Goal: Information Seeking & Learning: Learn about a topic

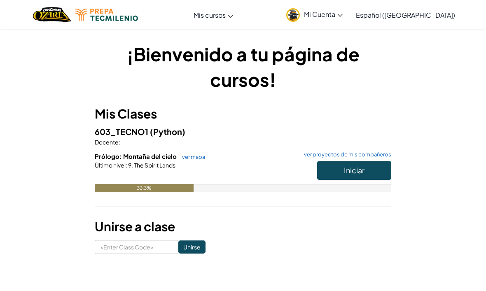
scroll to position [28, 0]
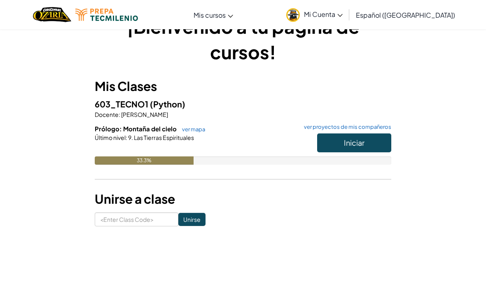
click at [369, 138] on button "Iniciar" at bounding box center [354, 142] width 74 height 19
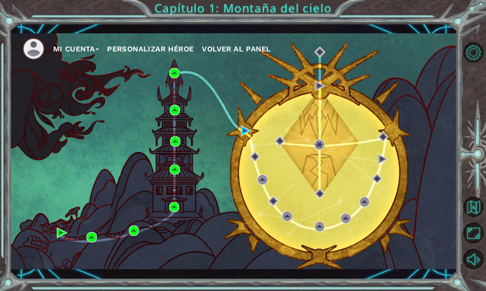
click at [246, 157] on div "Mi Cuenta Personalizar héroe Volver al panel" at bounding box center [233, 151] width 447 height 236
click at [173, 98] on div "Mi Cuenta Personalizar héroe Volver al panel" at bounding box center [233, 151] width 447 height 236
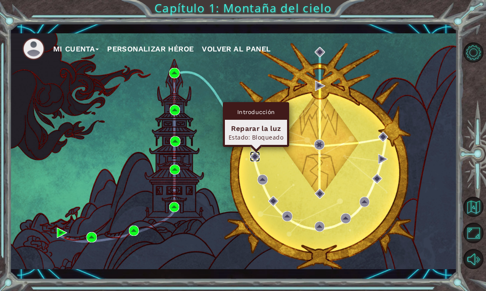
click at [252, 155] on img at bounding box center [255, 157] width 10 height 10
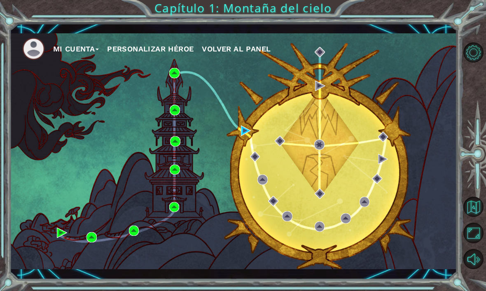
click at [248, 183] on div "Mi Cuenta Personalizar héroe Volver al panel" at bounding box center [233, 151] width 447 height 236
click at [256, 186] on div "Mi Cuenta Personalizar héroe Volver al panel" at bounding box center [233, 151] width 447 height 236
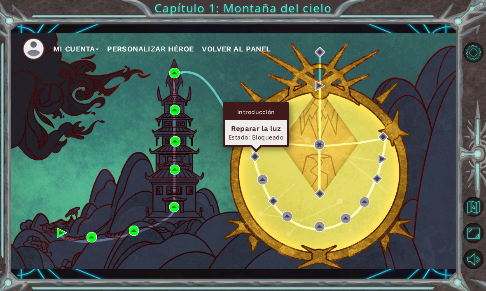
click at [244, 160] on div "Mi Cuenta Personalizar héroe Volver al panel" at bounding box center [233, 151] width 447 height 236
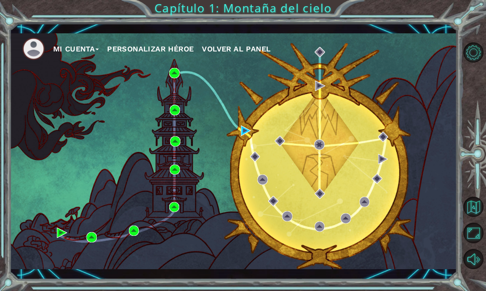
click at [245, 157] on div "Mi Cuenta Personalizar héroe Volver al panel" at bounding box center [233, 151] width 447 height 236
click at [240, 156] on div "Mi Cuenta Personalizar héroe Volver al panel" at bounding box center [233, 151] width 447 height 236
click at [249, 165] on div "Mi Cuenta Personalizar héroe Volver al panel" at bounding box center [233, 151] width 447 height 236
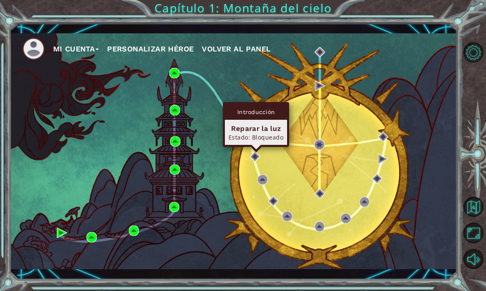
click at [253, 173] on div "Mi Cuenta Personalizar héroe Volver al panel" at bounding box center [233, 151] width 447 height 236
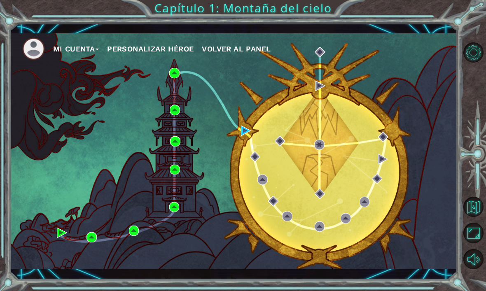
click at [258, 185] on div "Mi Cuenta Personalizar héroe Volver al panel" at bounding box center [233, 151] width 447 height 236
click at [247, 155] on div "Mi Cuenta Personalizar héroe Volver al panel" at bounding box center [233, 151] width 447 height 236
click at [239, 153] on div "Mi Cuenta Personalizar héroe Volver al panel" at bounding box center [233, 151] width 447 height 236
click at [230, 137] on div "Mi Cuenta Personalizar héroe Volver al panel" at bounding box center [233, 151] width 447 height 236
click at [245, 159] on div "Mi Cuenta Personalizar héroe Volver al panel" at bounding box center [233, 151] width 447 height 236
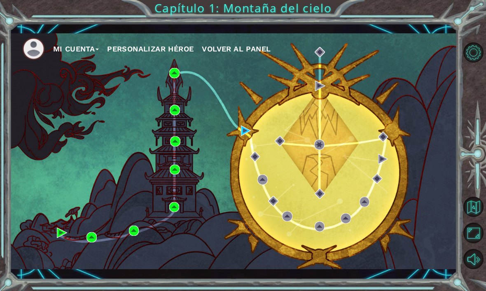
click at [245, 154] on div "Mi Cuenta Personalizar héroe Volver al panel" at bounding box center [233, 151] width 447 height 236
click at [243, 160] on div "Mi Cuenta Personalizar héroe Volver al panel" at bounding box center [233, 151] width 447 height 236
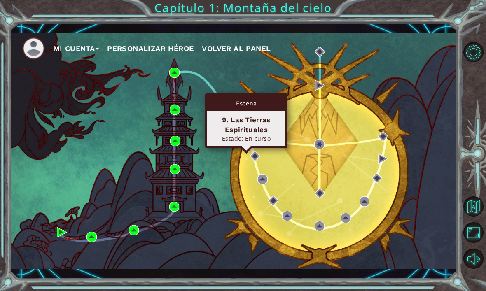
click at [241, 126] on img at bounding box center [246, 131] width 10 height 10
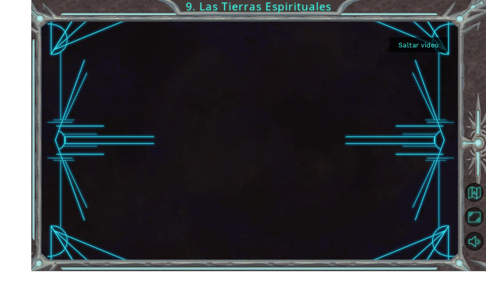
scroll to position [14, 0]
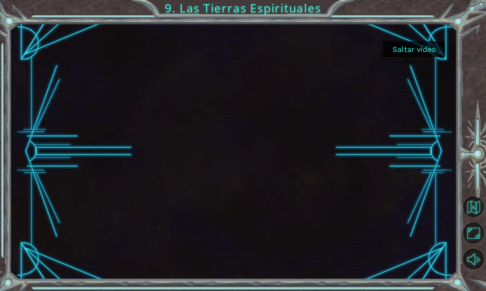
click at [409, 56] on button "Saltar video" at bounding box center [414, 49] width 62 height 16
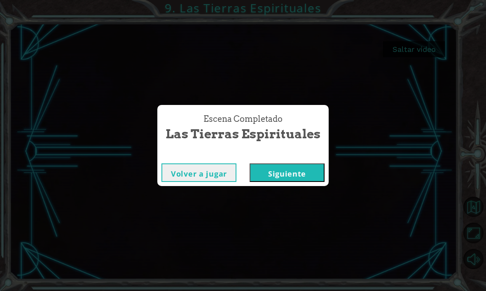
click at [301, 169] on button "Siguiente" at bounding box center [287, 172] width 75 height 19
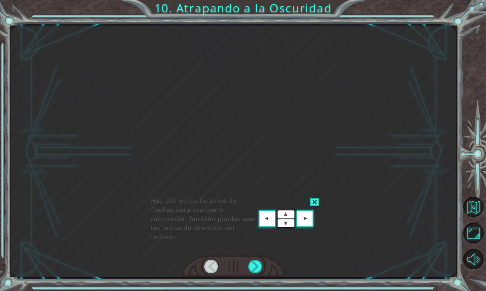
click at [254, 282] on div "Haz clic en los botones [PERSON_NAME] para avanzar o retroceder. También puedes…" at bounding box center [243, 145] width 486 height 291
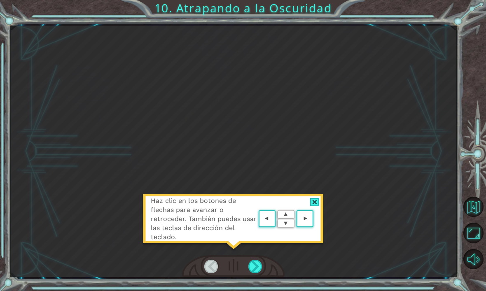
click at [285, 251] on div "Haz clic en los botones de flechas para avanzar o retroceder. También puedes us…" at bounding box center [232, 223] width 181 height 58
click at [254, 273] on div at bounding box center [255, 267] width 14 height 14
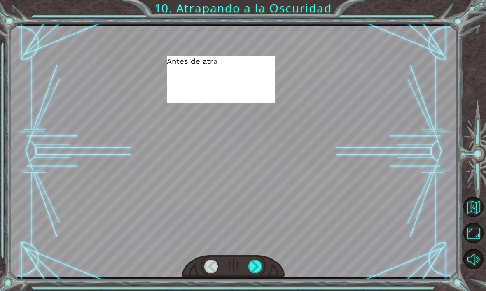
click at [252, 273] on div at bounding box center [255, 267] width 14 height 14
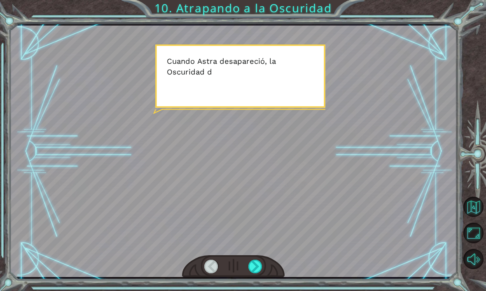
click at [250, 283] on div "Temporary Text A n t e s d e a t r a p a r a l a O s c u r i d a d c o n c ó d …" at bounding box center [243, 145] width 486 height 291
click at [255, 281] on div "Temporary Text A n t e s d e a t r a p a r a l a O s c u r i d a d c o n c ó d …" at bounding box center [243, 145] width 486 height 291
click at [252, 273] on div at bounding box center [255, 267] width 14 height 14
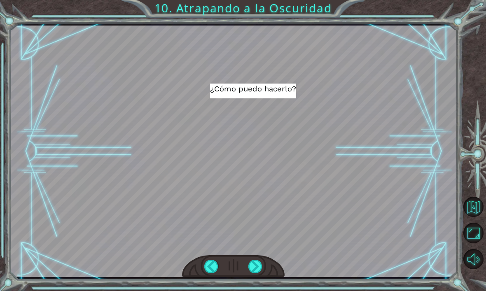
click at [256, 273] on div at bounding box center [255, 267] width 14 height 14
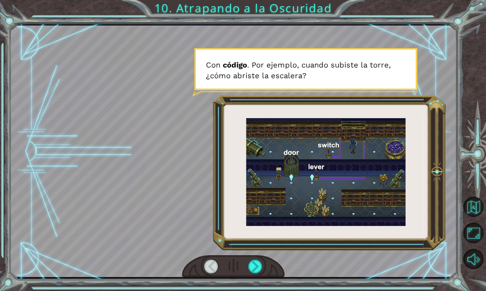
click at [251, 285] on div "A n t e s d e a t r a p a r a l a O s c u r i d a d c o n c ó d i g o , d e b e…" at bounding box center [243, 145] width 486 height 291
click at [252, 283] on div "A n t e s d e a t r a p a r a l a O s c u r i d a d c o n c ó d i g o , d e b e…" at bounding box center [243, 145] width 486 height 291
click at [253, 285] on div "A n t e s d e a t r a p a r a l a O s c u r i d a d c o n c ó d i g o , d e b e…" at bounding box center [243, 145] width 486 height 291
click at [256, 279] on div "A n t e s d e a t r a p a r a l a O s c u r i d a d c o n c ó d i g o , d e b e…" at bounding box center [243, 145] width 486 height 291
click at [254, 280] on div "A n t e s d e a t r a p a r a l a O s c u r i d a d c o n c ó d i g o , d e b e…" at bounding box center [243, 145] width 486 height 291
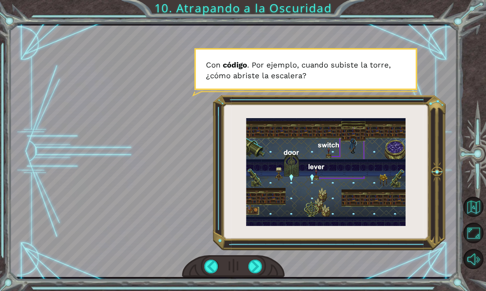
click at [257, 279] on div "A n t e s d e a t r a p a r a l a O s c u r i d a d c o n c ó d i g o , d e b e…" at bounding box center [243, 145] width 486 height 291
click at [254, 272] on div at bounding box center [255, 267] width 14 height 14
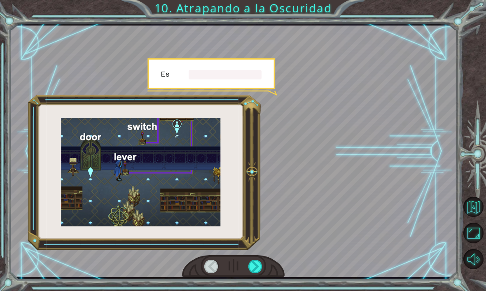
click at [250, 273] on div at bounding box center [255, 267] width 14 height 14
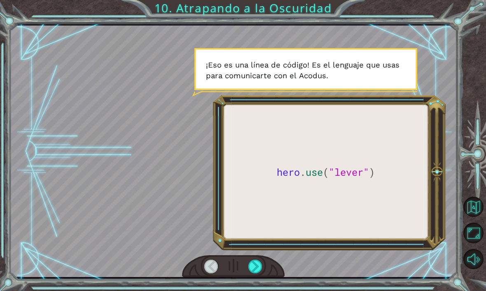
click at [250, 278] on div at bounding box center [233, 266] width 103 height 23
click at [252, 280] on div "hero . use ( "lever" ) A n t e s d e a t r a p a r a l a O s c u r i d a d c o …" at bounding box center [243, 145] width 486 height 291
click at [250, 273] on div at bounding box center [255, 267] width 14 height 14
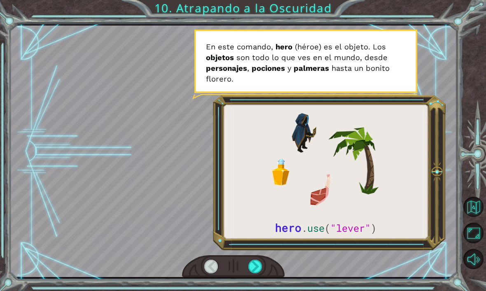
click at [257, 280] on div "hero . use ( "lever" ) A n t e s d e a t r a p a r a l a O s c u r i d a d c o …" at bounding box center [243, 145] width 486 height 291
click at [247, 283] on div "hero . use ( "lever" ) A n t e s d e a t r a p a r a l a O s c u r i d a d c o …" at bounding box center [243, 145] width 486 height 291
click at [251, 281] on div "hero . use ( "lever" ) A n t e s d e a t r a p a r a l a O s c u r i d a d c o …" at bounding box center [243, 145] width 486 height 291
click at [253, 282] on div "hero . use ( "lever" ) A n t e s d e a t r a p a r a l a O s c u r i d a d c o …" at bounding box center [243, 145] width 486 height 291
click at [262, 269] on div at bounding box center [255, 267] width 14 height 14
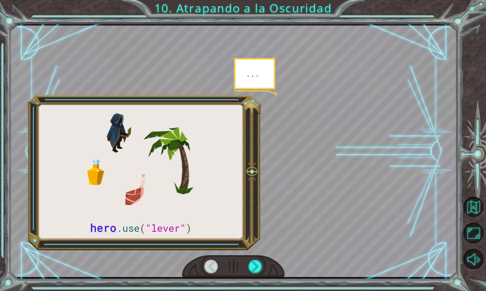
click at [268, 280] on div "hero . use ( "lever" ) A n t e s d e a t r a p a r a l a O s c u r i d a d c o …" at bounding box center [243, 145] width 486 height 291
click at [252, 273] on div at bounding box center [255, 267] width 14 height 14
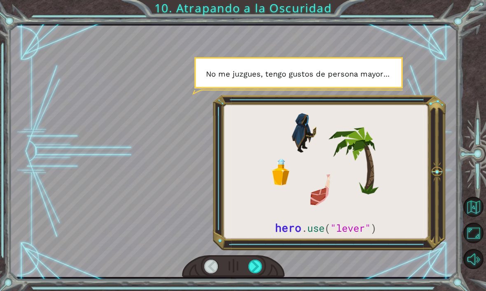
click at [256, 273] on div at bounding box center [255, 267] width 14 height 14
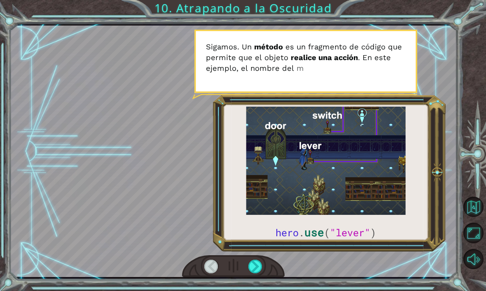
click at [252, 282] on div "hero . use ( "lever" ) A n t e s d e a t r a p a r a l a O s c u r i d a d c o …" at bounding box center [243, 145] width 486 height 291
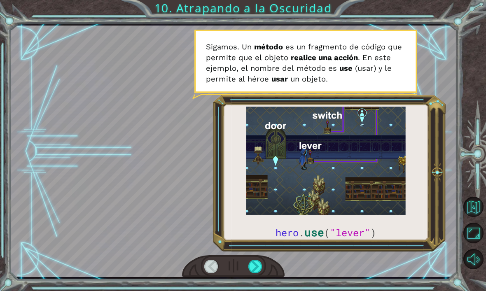
click at [256, 280] on div "hero . use ( "lever" ) A n t e s d e a t r a p a r a l a O s c u r i d a d c o …" at bounding box center [243, 145] width 486 height 291
click at [254, 273] on div at bounding box center [255, 267] width 14 height 14
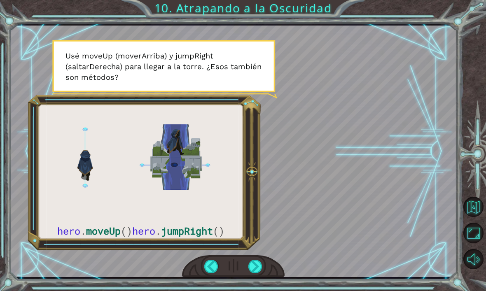
click at [248, 283] on div "hero . moveUp () hero . jumpRight () A n t e s d e a t r a p a r a l a O s c u …" at bounding box center [243, 145] width 486 height 291
click at [250, 278] on div at bounding box center [233, 266] width 103 height 23
click at [257, 269] on div at bounding box center [255, 267] width 14 height 14
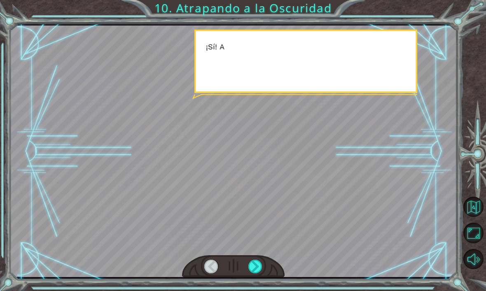
click at [253, 273] on div at bounding box center [255, 267] width 14 height 14
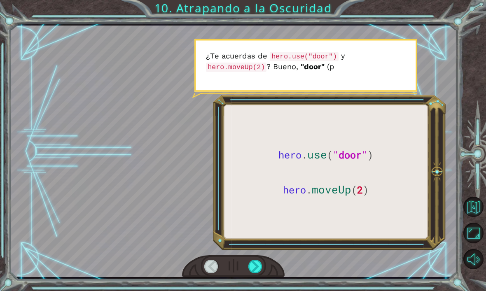
click at [254, 285] on div "hero . use ( " door " ) hero . moveUp ( 2 ) A n t e s d e a t r a p a r a l a O…" at bounding box center [243, 145] width 486 height 291
click at [252, 282] on div "hero . use ( " door " ) hero . moveUp ( 2 ) A n t e s d e a t r a p a r a l a O…" at bounding box center [243, 145] width 486 height 291
click at [251, 281] on div "hero . use ( " door " ) hero . moveUp ( 2 ) A n t e s d e a t r a p a r a l a O…" at bounding box center [243, 145] width 486 height 291
click at [254, 285] on div "hero . use ( " door " ) hero . moveUp ( 2 ) A n t e s d e a t r a p a r a l a O…" at bounding box center [243, 145] width 486 height 291
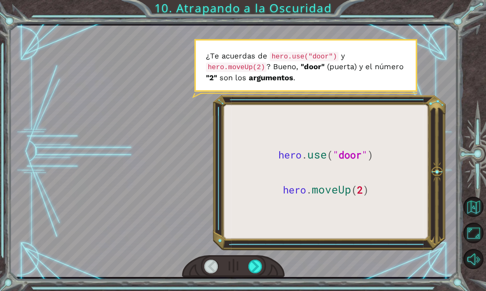
click at [254, 282] on div "hero . use ( " door " ) hero . moveUp ( 2 ) A n t e s d e a t r a p a r a l a O…" at bounding box center [243, 145] width 486 height 291
click at [253, 286] on div "hero . use ( " door " ) hero . moveUp ( 2 ) A n t e s d e a t r a p a r a l a O…" at bounding box center [243, 145] width 486 height 291
click at [252, 282] on div "hero . use ( " door " ) hero . moveUp ( 2 ) A n t e s d e a t r a p a r a l a O…" at bounding box center [243, 145] width 486 height 291
click at [252, 273] on div at bounding box center [255, 267] width 14 height 14
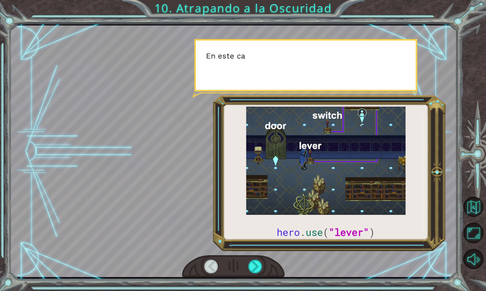
click at [256, 284] on div "hero . use ( "lever" ) A n t e s d e a t r a p a r a l a O s c u r i d a d c o …" at bounding box center [243, 145] width 486 height 291
click at [254, 282] on div "hero . use ( "lever" ) A n t e s d e a t r a p a r a l a O s c u r i d a d c o …" at bounding box center [243, 145] width 486 height 291
click at [256, 285] on div "hero . use ( "lever" ) A n t e s d e a t r a p a r a l a O s c u r i d a d c o …" at bounding box center [243, 145] width 486 height 291
click at [252, 278] on div at bounding box center [233, 266] width 103 height 23
click at [254, 282] on div "hero . use ( "lever" ) A n t e s d e a t r a p a r a l a O s c u r i d a d c o …" at bounding box center [243, 145] width 486 height 291
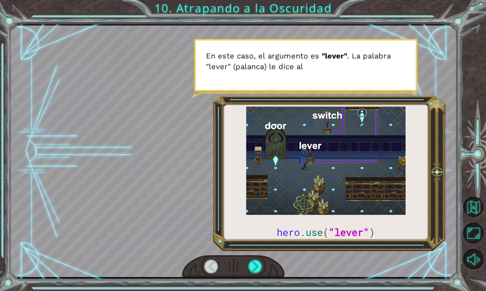
click at [254, 282] on div "hero . use ( "lever" ) A n t e s d e a t r a p a r a l a O s c u r i d a d c o …" at bounding box center [243, 145] width 486 height 291
click at [251, 280] on div "hero . use ( "lever" ) A n t e s d e a t r a p a r a l a O s c u r i d a d c o …" at bounding box center [243, 145] width 486 height 291
click at [259, 279] on div "hero . use ( "lever" ) A n t e s d e a t r a p a r a l a O s c u r i d a d c o …" at bounding box center [243, 145] width 486 height 291
click at [256, 279] on div "hero . use ( "lever" ) A n t e s d e a t r a p a r a l a O s c u r i d a d c o …" at bounding box center [243, 145] width 486 height 291
click at [254, 280] on div "hero . use ( "lever" ) A n t e s d e a t r a p a r a l a O s c u r i d a d c o …" at bounding box center [243, 145] width 486 height 291
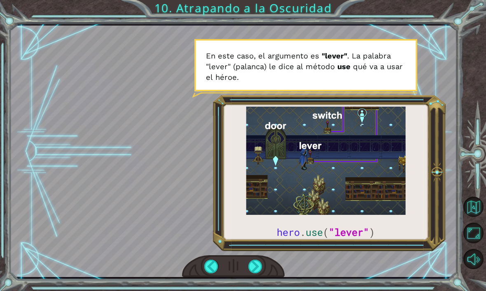
click at [258, 282] on div "hero . use ( "lever" ) A n t e s d e a t r a p a r a l a O s c u r i d a d c o …" at bounding box center [243, 145] width 486 height 291
click at [255, 280] on div "hero . use ( "lever" ) A n t e s d e a t r a p a r a l a O s c u r i d a d c o …" at bounding box center [243, 145] width 486 height 291
click at [254, 280] on div "hero . use ( "lever" ) A n t e s d e a t r a p a r a l a O s c u r i d a d c o …" at bounding box center [243, 145] width 486 height 291
click at [257, 280] on div "hero . use ( "lever" ) A n t e s d e a t r a p a r a l a O s c u r i d a d c o …" at bounding box center [243, 145] width 486 height 291
click at [260, 283] on div "hero . use ( "lever" ) A n t e s d e a t r a p a r a l a O s c u r i d a d c o …" at bounding box center [243, 145] width 486 height 291
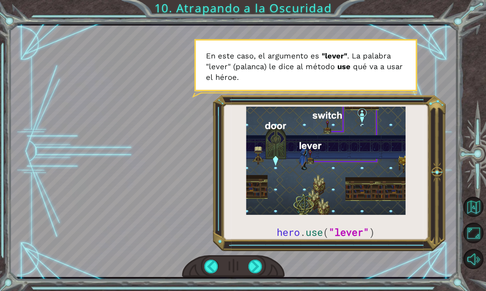
click at [254, 282] on div "hero . use ( "lever" ) A n t e s d e a t r a p a r a l a O s c u r i d a d c o …" at bounding box center [243, 145] width 486 height 291
click at [252, 273] on div at bounding box center [255, 267] width 14 height 14
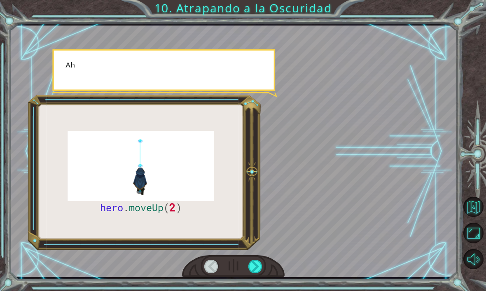
click at [261, 280] on div "hero . moveUp ( 2 ) A n t e s d e a t r a p a r a l a O s c u r i d a d c o n c…" at bounding box center [243, 145] width 486 height 291
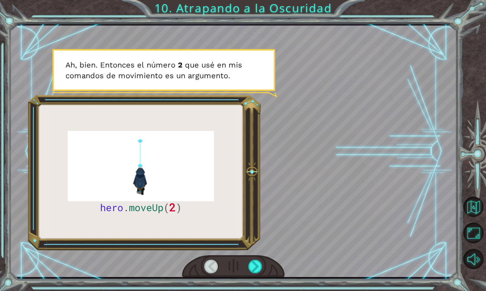
click at [265, 287] on div "hero . moveUp ( 2 ) A n t e s d e a t r a p a r a l a O s c u r i d a d c o n c…" at bounding box center [243, 145] width 486 height 291
click at [265, 285] on div "hero . moveUp ( 2 ) A n t e s d e a t r a p a r a l a O s c u r i d a d c o n c…" at bounding box center [243, 145] width 486 height 291
click at [258, 281] on div "hero . moveUp ( 2 ) A n t e s d e a t r a p a r a l a O s c u r i d a d c o n c…" at bounding box center [243, 145] width 486 height 291
click at [259, 281] on div "hero . moveUp ( 2 ) A n t e s d e a t r a p a r a l a O s c u r i d a d c o n c…" at bounding box center [243, 145] width 486 height 291
click at [256, 279] on div "hero . moveUp ( 2 ) A n t e s d e a t r a p a r a l a O s c u r i d a d c o n c…" at bounding box center [243, 145] width 486 height 291
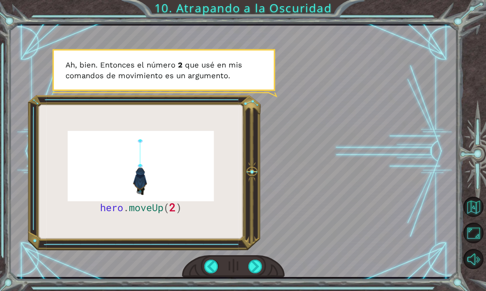
click at [255, 282] on div "hero . moveUp ( 2 ) A n t e s d e a t r a p a r a l a O s c u r i d a d c o n c…" at bounding box center [243, 145] width 486 height 291
click at [259, 280] on div "hero . moveUp ( 2 ) A n t e s d e a t r a p a r a l a O s c u r i d a d c o n c…" at bounding box center [243, 145] width 486 height 291
click at [259, 283] on div "hero . moveUp ( 2 ) A n t e s d e a t r a p a r a l a O s c u r i d a d c o n c…" at bounding box center [243, 145] width 486 height 291
click at [257, 273] on div at bounding box center [255, 267] width 14 height 14
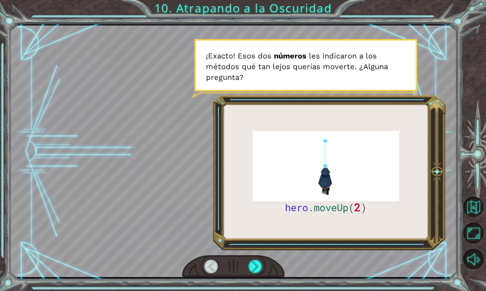
scroll to position [16, 0]
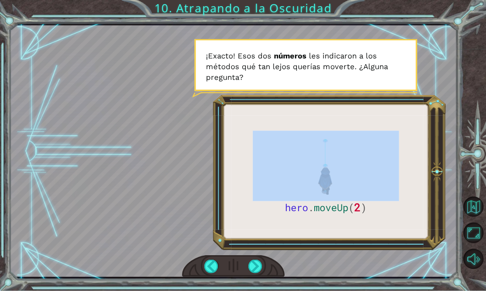
click at [191, 180] on div at bounding box center [233, 151] width 447 height 251
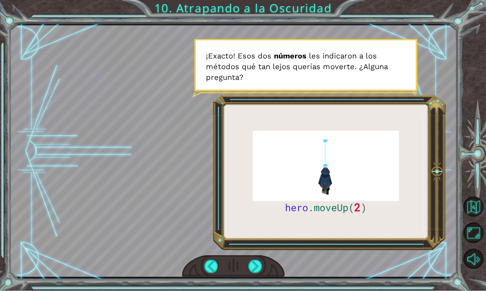
click at [255, 264] on div at bounding box center [255, 267] width 14 height 14
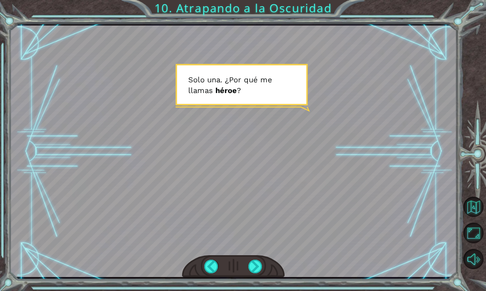
click at [249, 268] on div at bounding box center [255, 267] width 14 height 14
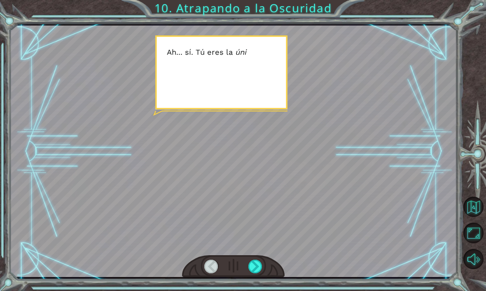
click at [255, 262] on div at bounding box center [255, 267] width 14 height 14
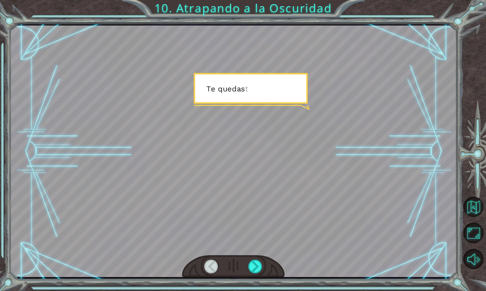
click at [252, 266] on div at bounding box center [255, 267] width 14 height 14
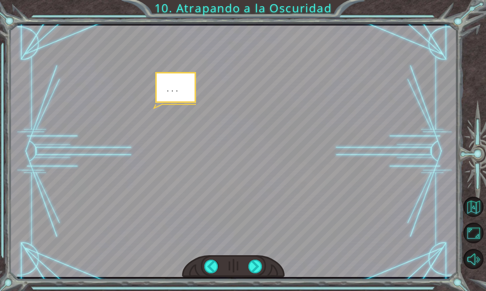
click at [254, 269] on div at bounding box center [255, 267] width 14 height 14
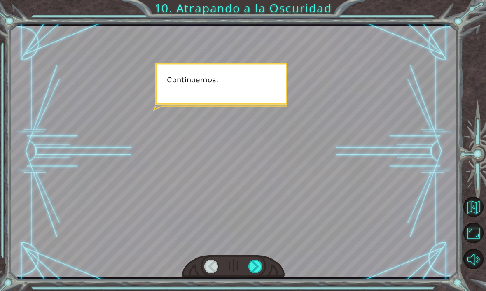
click at [253, 263] on div at bounding box center [255, 267] width 14 height 14
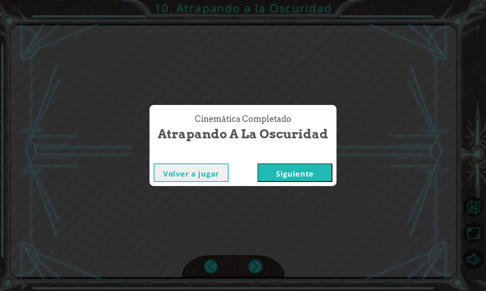
click at [302, 178] on button "Siguiente" at bounding box center [294, 172] width 75 height 19
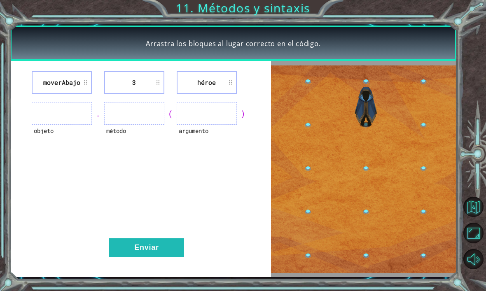
click at [44, 115] on ul at bounding box center [62, 113] width 60 height 23
click at [63, 120] on ul at bounding box center [62, 113] width 60 height 23
click at [53, 117] on ul at bounding box center [62, 113] width 60 height 23
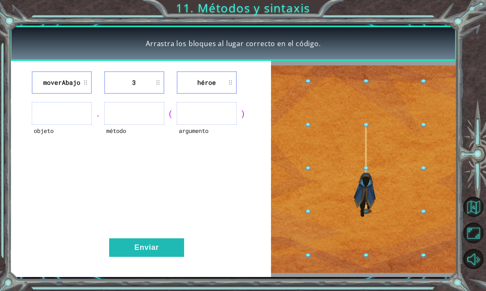
click at [138, 247] on button "Enviar" at bounding box center [146, 247] width 75 height 19
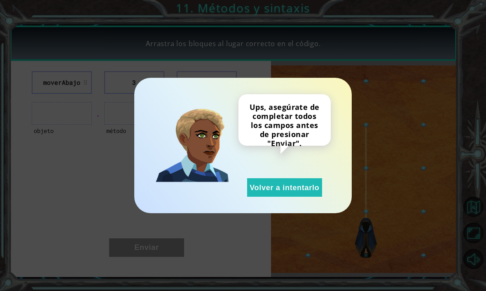
click at [48, 187] on div "Ups, asegúrate de completar todos los campos antes de presionar "Enviar". Volve…" at bounding box center [243, 145] width 486 height 291
click at [308, 185] on button "Volver a intentarlo" at bounding box center [284, 187] width 75 height 19
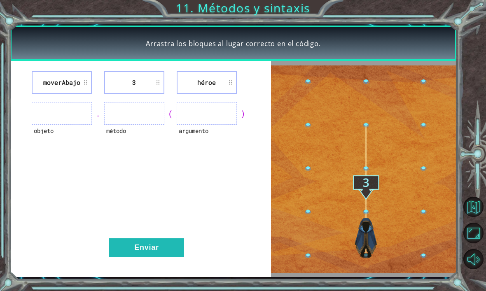
click at [37, 119] on ul at bounding box center [62, 113] width 60 height 23
click at [71, 85] on li "moverAbajo" at bounding box center [62, 82] width 60 height 23
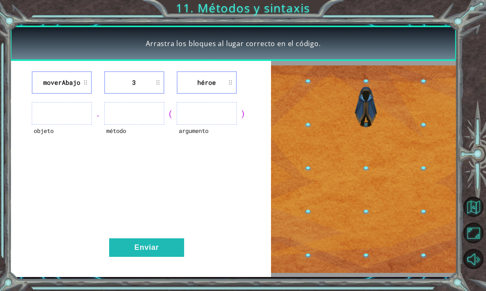
click at [81, 78] on li "moverAbajo" at bounding box center [62, 82] width 60 height 23
click at [63, 81] on li "moverAbajo" at bounding box center [62, 82] width 60 height 23
click at [51, 80] on li "moverAbajo" at bounding box center [62, 82] width 60 height 23
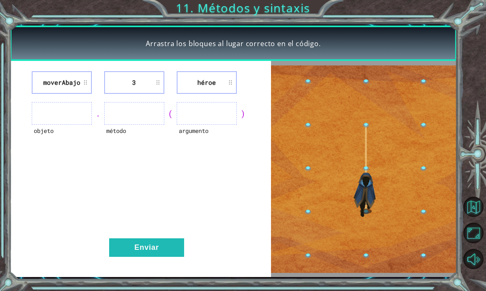
click at [85, 86] on li "moverAbajo" at bounding box center [62, 82] width 60 height 23
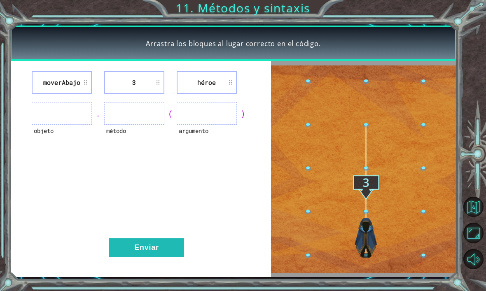
click at [87, 107] on ul at bounding box center [62, 113] width 60 height 23
click at [93, 116] on div "." at bounding box center [98, 114] width 12 height 12
click at [120, 116] on ul at bounding box center [134, 113] width 60 height 23
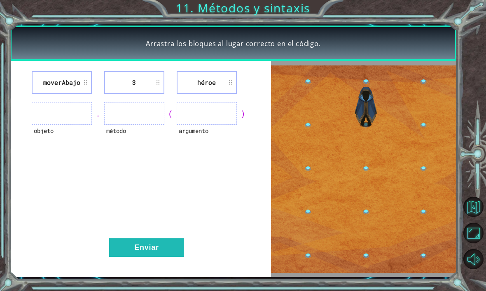
click at [232, 80] on li "héroe" at bounding box center [207, 82] width 60 height 23
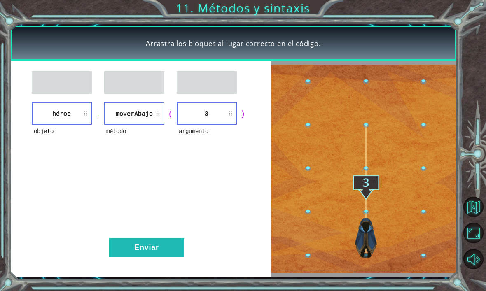
click at [166, 243] on button "Enviar" at bounding box center [146, 247] width 75 height 19
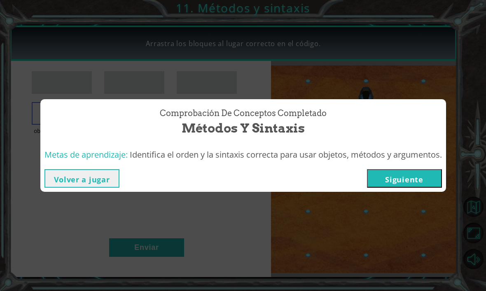
click at [427, 180] on button "Siguiente" at bounding box center [404, 178] width 75 height 19
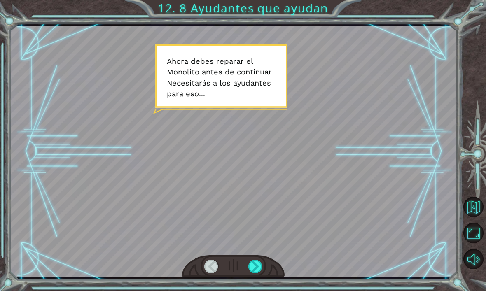
click at [257, 267] on div at bounding box center [255, 267] width 14 height 14
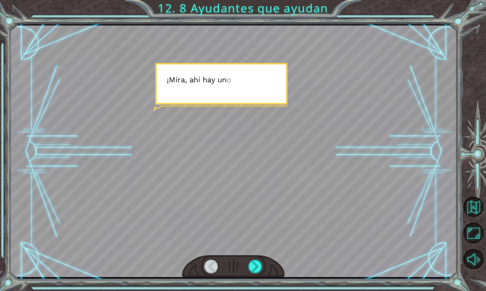
click at [253, 268] on div at bounding box center [255, 267] width 14 height 14
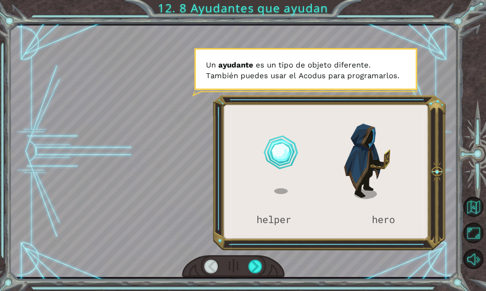
click at [256, 268] on div at bounding box center [255, 267] width 14 height 14
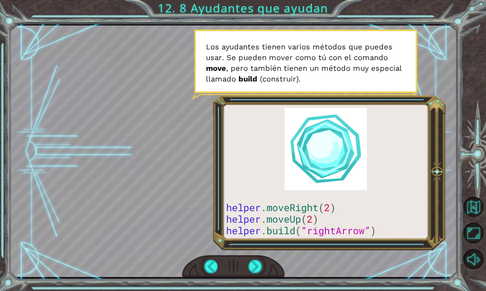
click at [255, 265] on div at bounding box center [255, 267] width 14 height 14
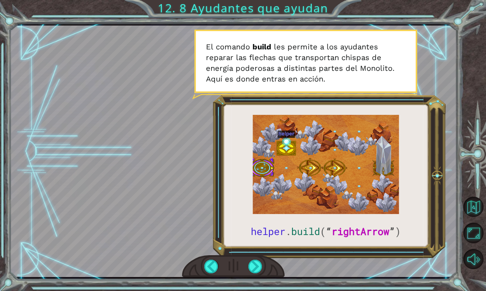
click at [258, 269] on div at bounding box center [255, 267] width 14 height 14
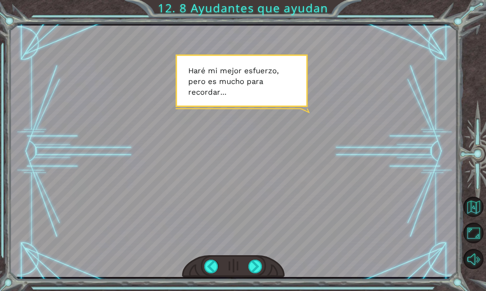
click at [206, 261] on div at bounding box center [211, 267] width 14 height 14
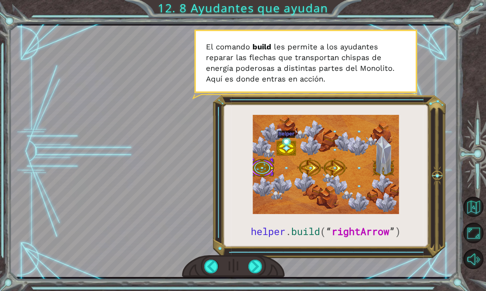
click at [209, 272] on div at bounding box center [211, 267] width 14 height 14
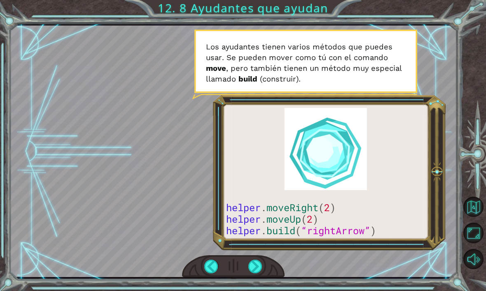
click at [211, 270] on div at bounding box center [211, 267] width 14 height 14
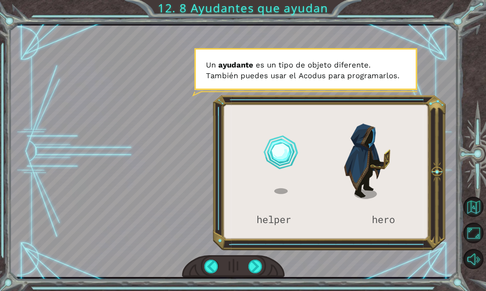
click at [214, 273] on div at bounding box center [211, 267] width 14 height 14
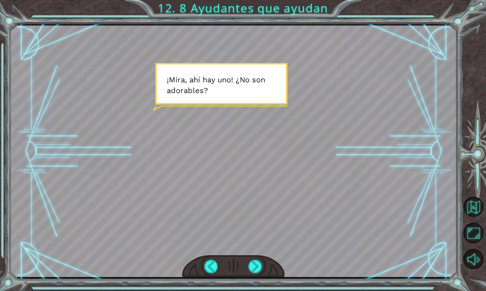
click at [256, 267] on div at bounding box center [255, 267] width 14 height 14
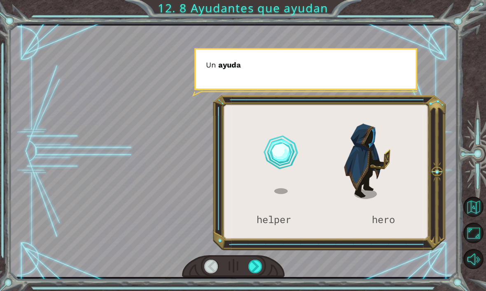
click at [254, 272] on div at bounding box center [255, 267] width 14 height 14
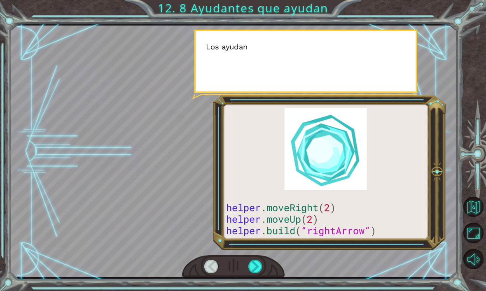
click at [258, 272] on div at bounding box center [255, 267] width 14 height 14
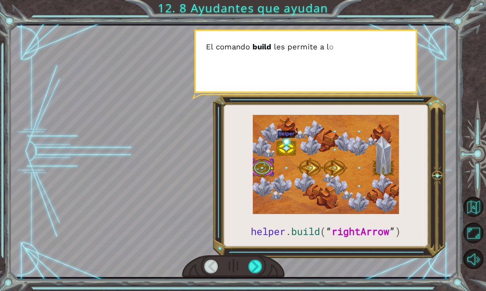
click at [259, 269] on div at bounding box center [255, 267] width 14 height 14
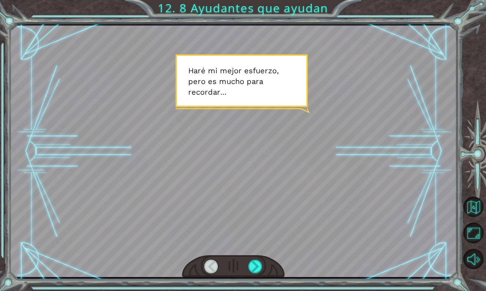
click at [257, 264] on div at bounding box center [255, 267] width 14 height 14
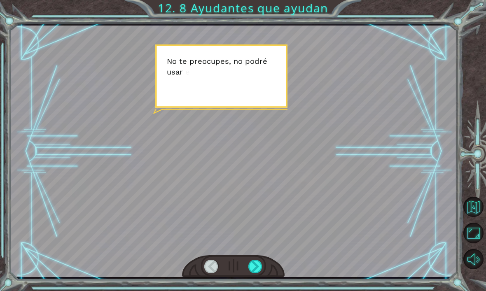
click at [255, 267] on div at bounding box center [255, 267] width 14 height 14
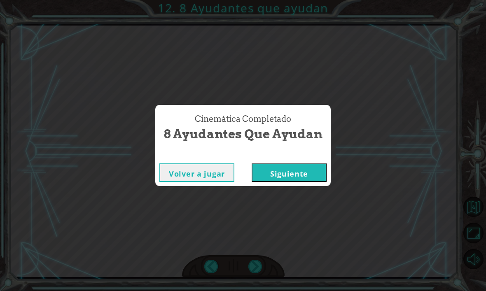
click at [303, 180] on button "Siguiente" at bounding box center [289, 172] width 75 height 19
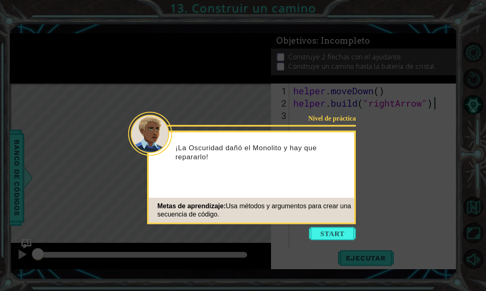
click at [339, 238] on button "Start" at bounding box center [332, 233] width 47 height 13
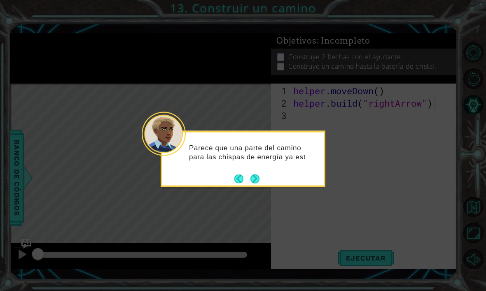
click at [247, 177] on button "Back" at bounding box center [242, 178] width 16 height 9
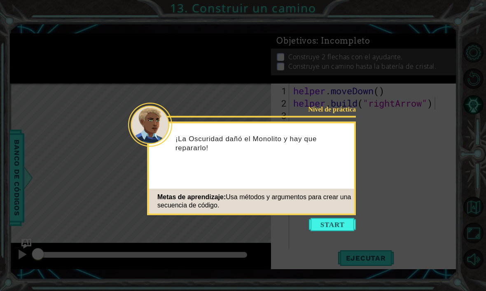
click at [337, 220] on button "Start" at bounding box center [332, 224] width 47 height 13
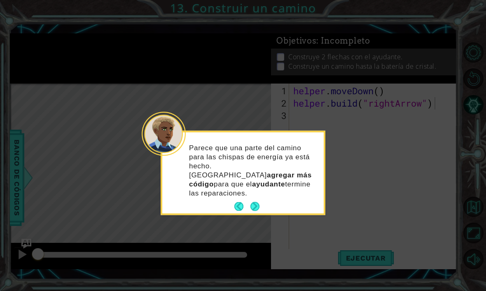
click at [255, 202] on button "Next" at bounding box center [254, 206] width 9 height 9
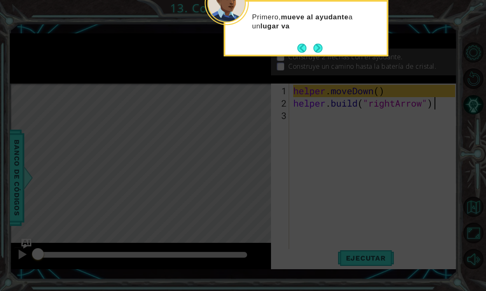
scroll to position [1, 0]
click at [320, 49] on button "Next" at bounding box center [318, 47] width 11 height 11
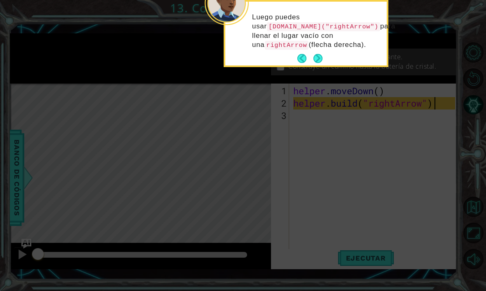
click at [317, 56] on button "Next" at bounding box center [317, 58] width 9 height 9
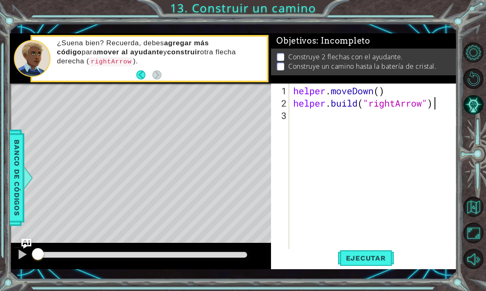
click at [374, 252] on button "Ejecutar" at bounding box center [366, 258] width 56 height 19
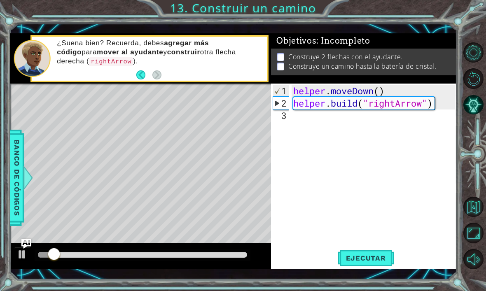
click at [368, 254] on button "Ejecutar" at bounding box center [366, 258] width 56 height 19
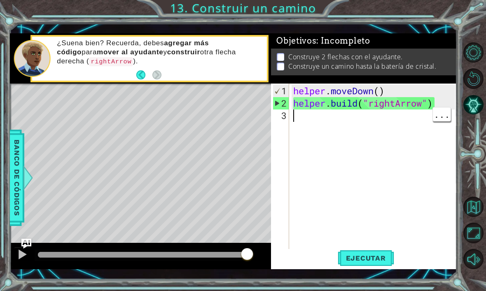
click at [304, 119] on div "helper . moveDown ( ) helper . build ( "rightArrow" )" at bounding box center [376, 184] width 168 height 198
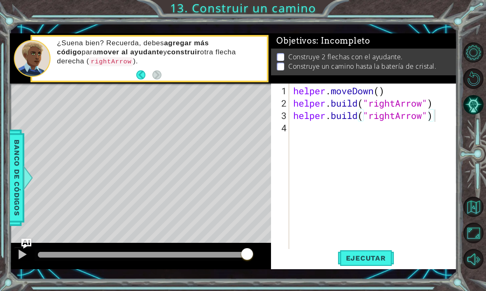
click at [364, 259] on span "Ejecutar" at bounding box center [366, 258] width 56 height 8
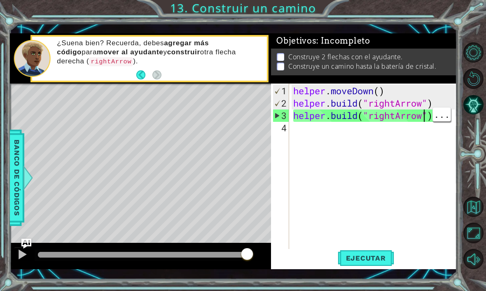
click at [423, 120] on div "helper . moveDown ( ) helper . build ( "rightArrow" ) helper . build ( "rightAr…" at bounding box center [376, 184] width 168 height 198
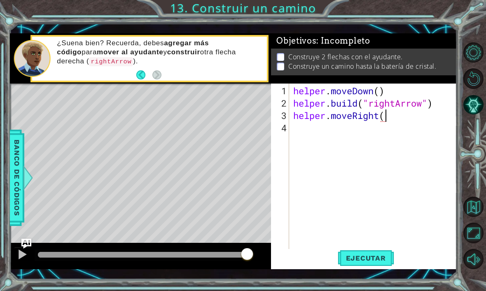
scroll to position [0, 4]
click at [369, 257] on span "Ejecutar" at bounding box center [366, 258] width 56 height 8
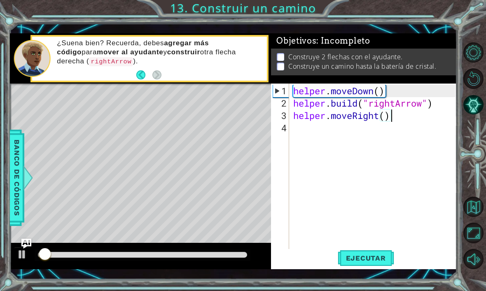
scroll to position [1, 0]
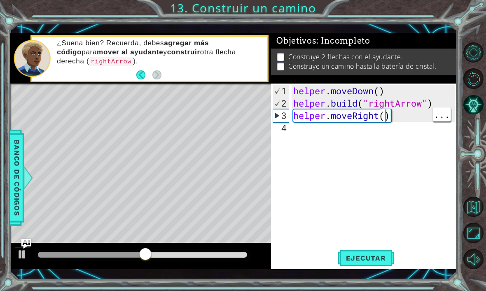
click at [384, 117] on div "helper . moveDown ( ) helper . build ( "rightArrow" ) helper . moveRight ( )" at bounding box center [376, 184] width 168 height 198
type textarea "helper.moveRight(3)"
click at [277, 119] on div "3" at bounding box center [281, 116] width 16 height 12
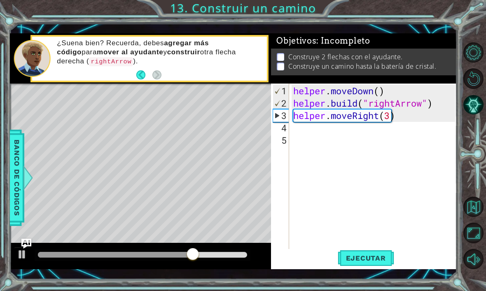
click at [374, 258] on span "Ejecutar" at bounding box center [366, 258] width 56 height 8
click at [392, 116] on div "helper . moveDown ( ) helper . build ( "rightArrow" ) helper . moveRight ( 3 )" at bounding box center [376, 184] width 168 height 198
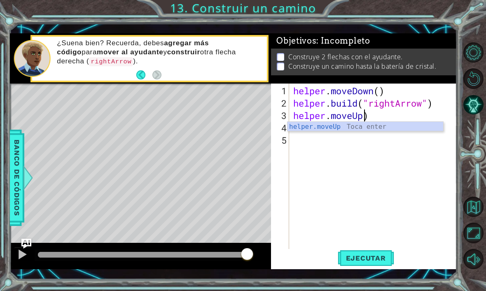
scroll to position [0, 3]
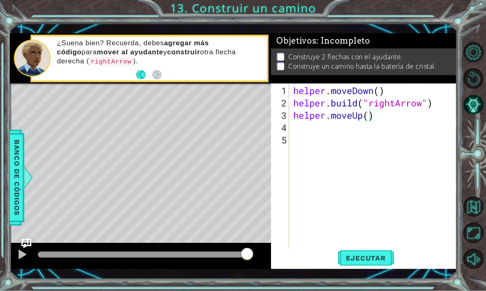
click at [369, 261] on span "Ejecutar" at bounding box center [366, 258] width 56 height 8
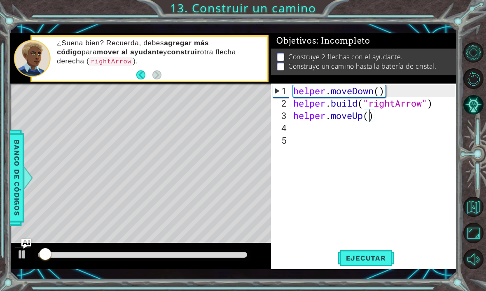
scroll to position [1, 0]
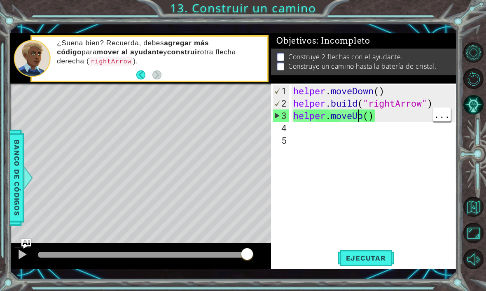
click at [361, 118] on div "helper . moveDown ( ) helper . build ( "rightArrow" ) helper . moveUp ( )" at bounding box center [376, 184] width 168 height 198
click at [365, 115] on div "helper . moveDown ( ) helper . build ( "rightArrow" ) helper . moveUp ( )" at bounding box center [376, 184] width 168 height 198
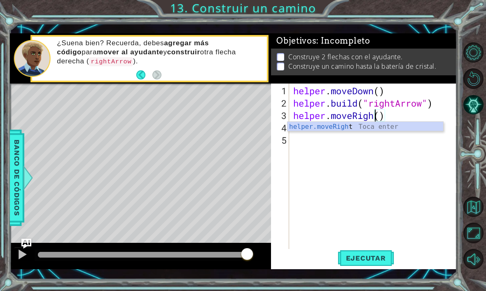
scroll to position [0, 4]
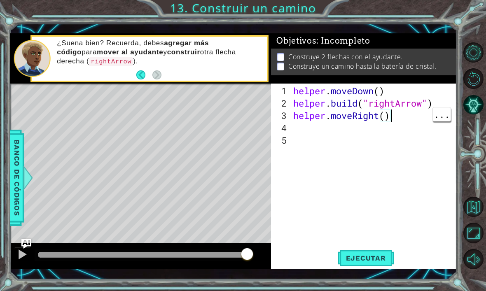
click at [389, 112] on div "helper . moveDown ( ) helper . build ( "rightArrow" ) helper . moveRight ( )" at bounding box center [376, 184] width 168 height 198
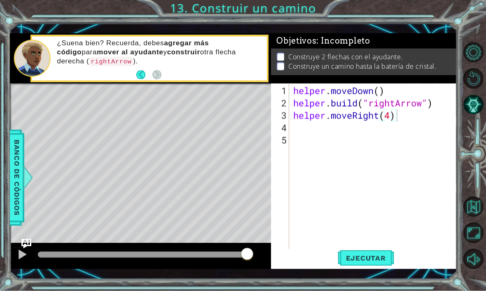
click at [373, 260] on span "Ejecutar" at bounding box center [366, 258] width 56 height 8
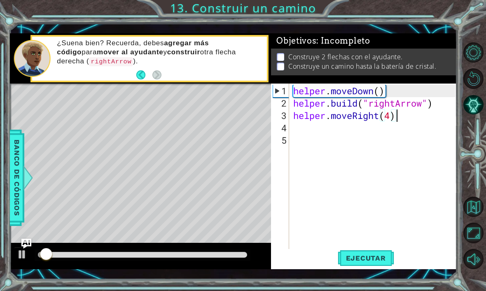
scroll to position [1, 0]
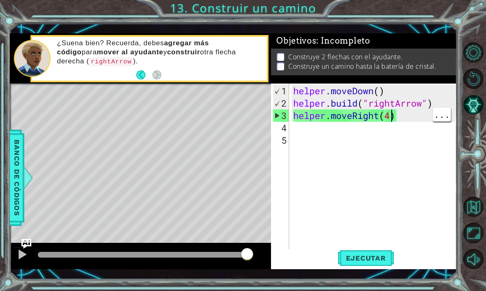
click at [387, 116] on div "helper . moveDown ( ) helper . build ( "rightArrow" ) helper . moveRight ( 4 )" at bounding box center [376, 184] width 168 height 198
click at [386, 114] on div "helper . moveDown ( ) helper . build ( "rightArrow" ) helper . moveRight ( 4 )" at bounding box center [376, 184] width 168 height 198
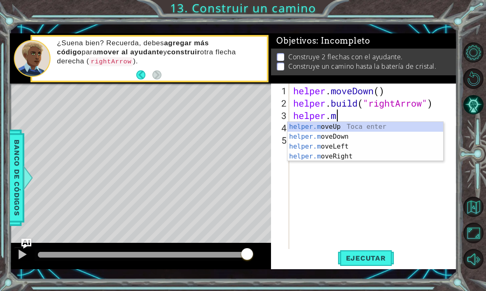
scroll to position [0, 1]
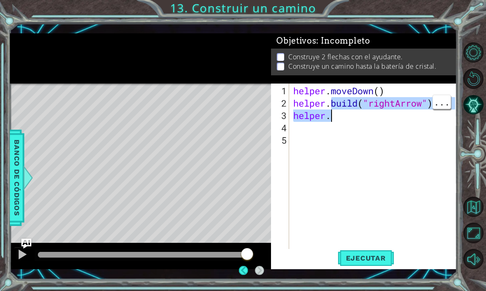
type textarea "[DOMAIN_NAME]("rightArrow")"
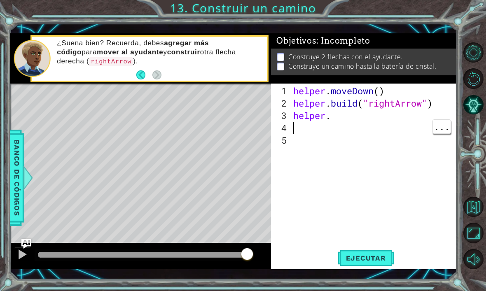
scroll to position [0, 0]
click at [350, 126] on div "helper . moveDown ( ) helper . build ( "rightArrow" ) helper ." at bounding box center [376, 184] width 168 height 198
click at [352, 113] on div "helper . moveDown ( ) helper . build ( "rightArrow" ) helper ." at bounding box center [376, 184] width 168 height 198
paste textarea "build("rightArrow")"
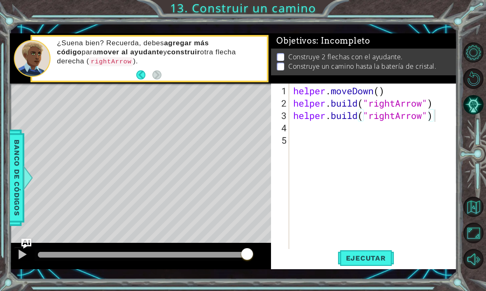
scroll to position [1, 0]
click at [378, 259] on span "Ejecutar" at bounding box center [366, 258] width 56 height 8
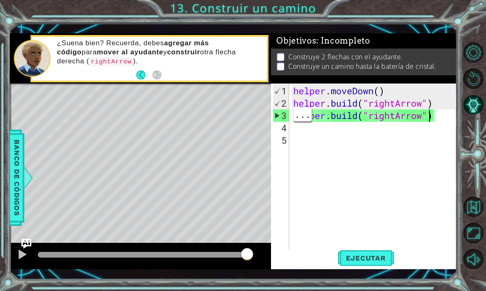
click at [428, 119] on div "helper . moveDown ( ) helper . build ( "rightArrow" ) helper . build ( "rightAr…" at bounding box center [376, 184] width 168 height 198
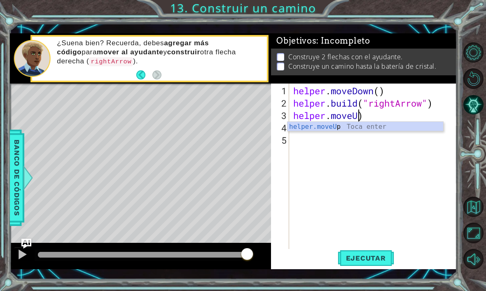
scroll to position [0, 3]
type textarea "helper.moveUp()"
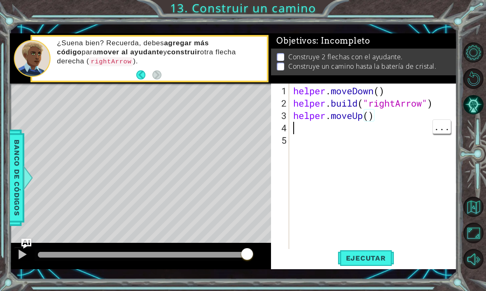
scroll to position [0, 0]
click at [403, 122] on div "helper . moveDown ( ) helper . build ( "rightArrow" ) helper . moveUp ( )" at bounding box center [376, 184] width 168 height 198
type textarea "[DOMAIN_NAME]("rightArrow")"
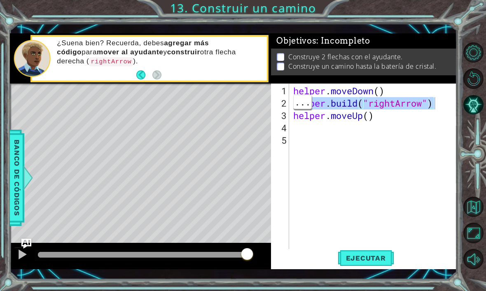
click at [334, 129] on div "helper . moveDown ( ) helper . build ( "rightArrow" ) helper . moveUp ( )" at bounding box center [376, 184] width 168 height 198
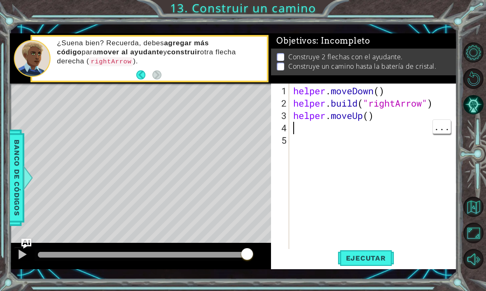
paste textarea "[DOMAIN_NAME]("rightArrow")"
type textarea "[DOMAIN_NAME]("rightArrow")"
click at [375, 262] on span "Ejecutar" at bounding box center [366, 258] width 56 height 8
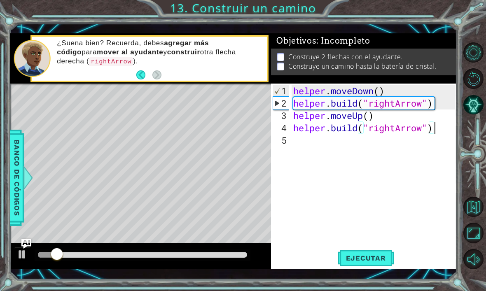
scroll to position [1, 0]
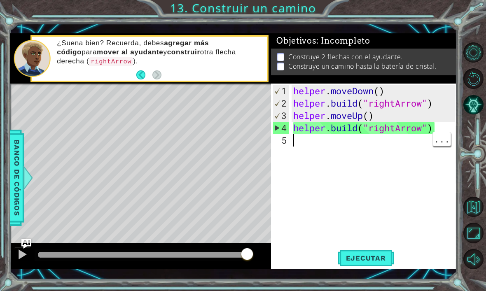
click at [332, 141] on div "helper . moveDown ( ) helper . build ( "rightArrow" ) helper . moveUp ( ) helpe…" at bounding box center [376, 184] width 168 height 198
paste textarea "[DOMAIN_NAME]("rightArrow")"
type textarea "[DOMAIN_NAME]("rightArrow")"
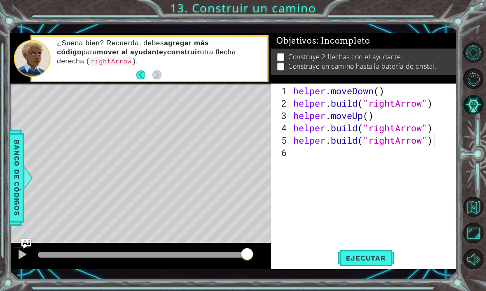
click at [371, 250] on button "Ejecutar" at bounding box center [366, 258] width 56 height 19
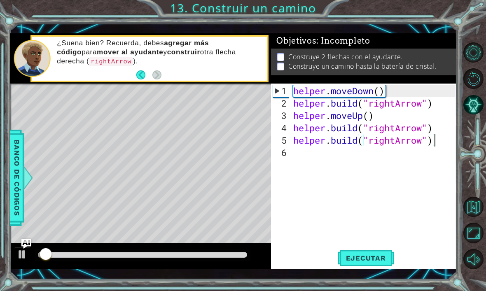
scroll to position [1, 0]
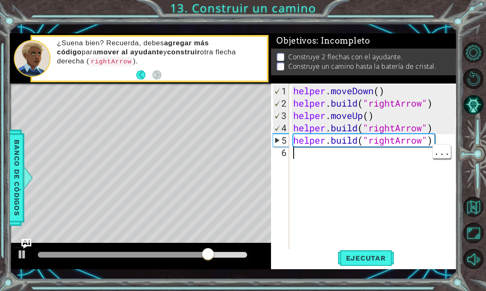
click at [409, 175] on div "helper . moveDown ( ) helper . build ( "rightArrow" ) helper . moveUp ( ) helpe…" at bounding box center [376, 184] width 168 height 198
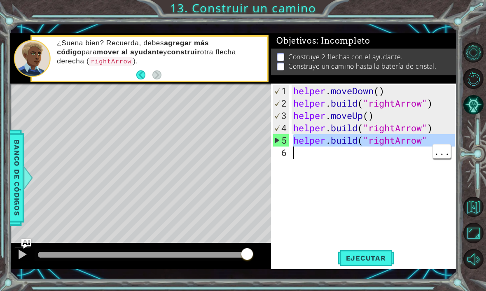
click at [434, 142] on div "helper . moveDown ( ) helper . build ( "rightArrow" ) helper . moveUp ( ) helpe…" at bounding box center [376, 184] width 168 height 198
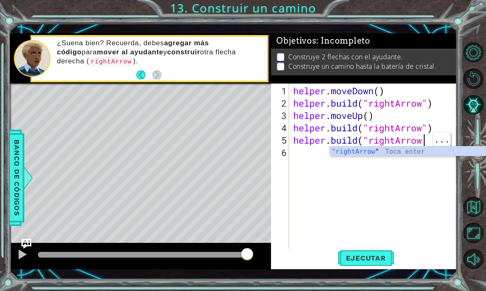
click at [422, 138] on div "helper . moveDown ( ) helper . build ( "rightArrow" ) helper . moveUp ( ) helpe…" at bounding box center [376, 184] width 168 height 198
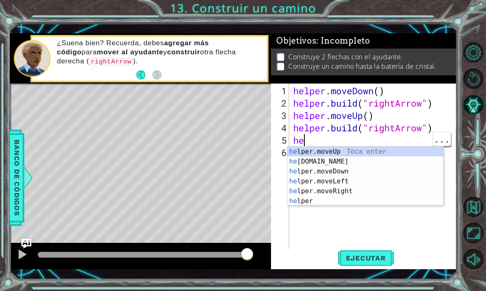
click at [315, 137] on div "helper . moveDown ( ) helper . build ( "rightArrow" ) helper . moveUp ( ) helpe…" at bounding box center [376, 184] width 168 height 198
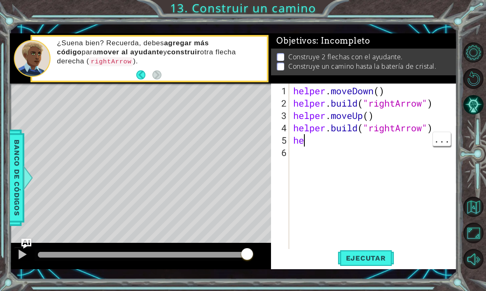
type textarea "h"
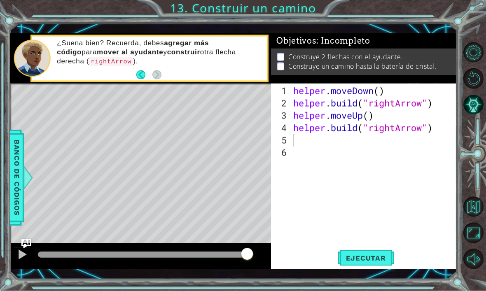
scroll to position [1, 0]
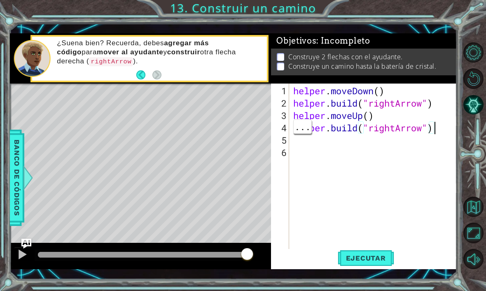
click at [434, 129] on div "helper . moveDown ( ) helper . build ( "rightArrow" ) helper . moveUp ( ) helpe…" at bounding box center [376, 184] width 168 height 198
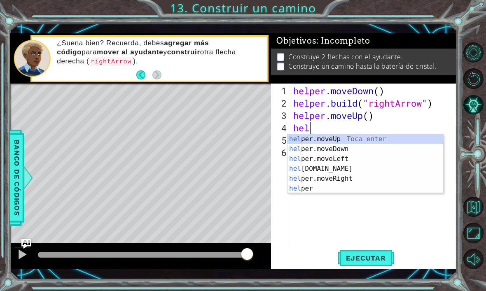
type textarea "h"
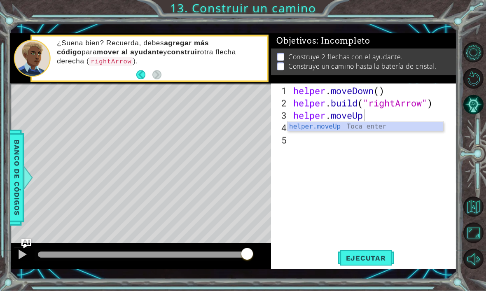
scroll to position [1, 0]
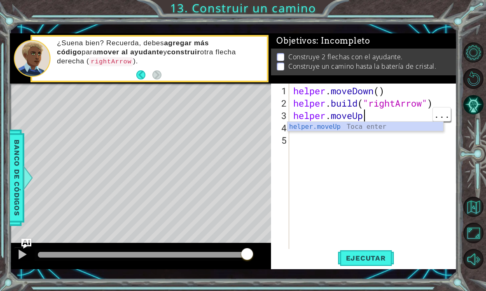
click at [385, 115] on div "helper . moveDown ( ) helper . build ( "rightArrow" ) helper . moveUp" at bounding box center [376, 184] width 168 height 198
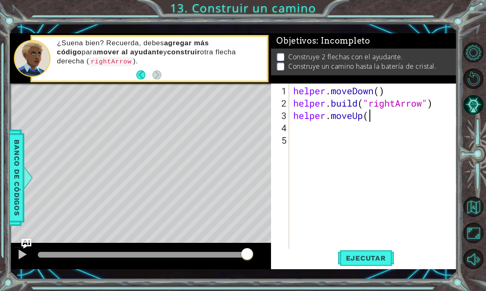
type textarea "helper.moveUp()"
click at [303, 128] on div "helper . moveDown ( ) helper . build ( "rightArrow" ) helper . moveUp ( )" at bounding box center [376, 184] width 168 height 198
type textarea "helper.moveDow(2)"
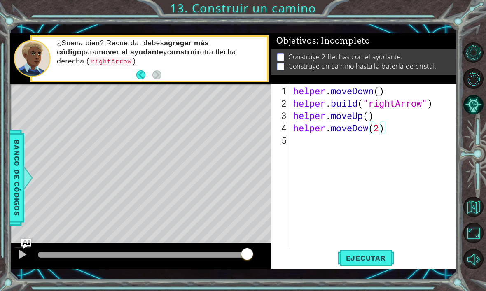
scroll to position [0, 0]
click at [382, 134] on div "helper . moveDown ( ) helper . build ( "rightArrow" ) helper . moveUp ( ) helpe…" at bounding box center [376, 184] width 168 height 198
click at [380, 128] on div "helper . moveDown ( ) helper . build ( "rightArrow" ) helper . moveUp ( ) helpe…" at bounding box center [376, 184] width 168 height 198
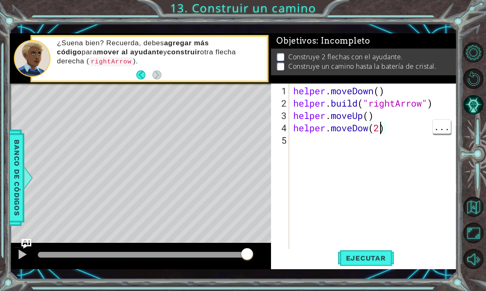
type textarea "helper.moveDow()"
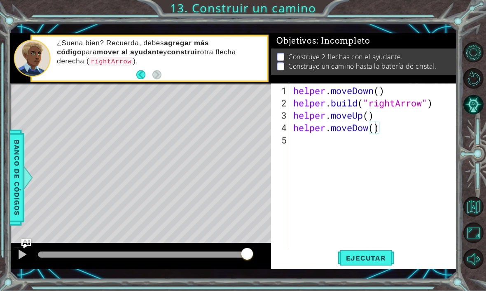
click at [370, 252] on button "Ejecutar" at bounding box center [366, 258] width 56 height 19
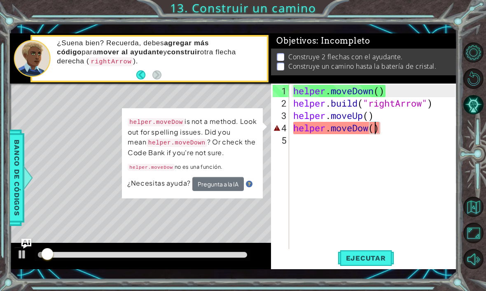
scroll to position [1, 0]
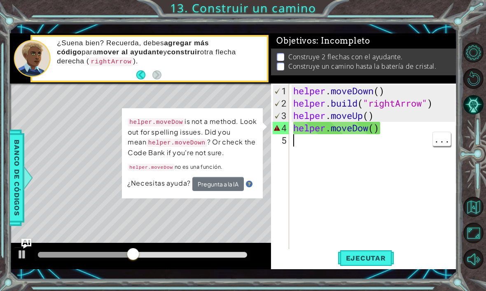
click at [368, 129] on div "helper . moveDown ( ) helper . build ( "rightArrow" ) helper . moveUp ( ) helpe…" at bounding box center [376, 184] width 168 height 198
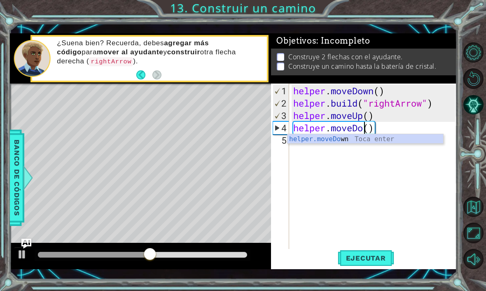
scroll to position [0, 4]
type textarea "helper.moveDown()"
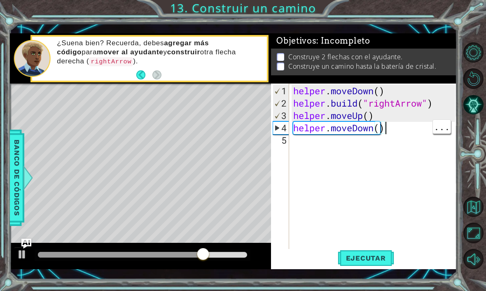
click at [392, 130] on div "helper . moveDown ( ) helper . build ( "rightArrow" ) helper . moveUp ( ) helpe…" at bounding box center [376, 184] width 168 height 198
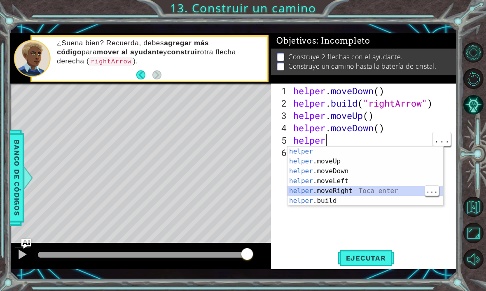
click at [359, 189] on div "helper Toca enter helper .moveUp Toca enter helper .moveDown Toca enter helper …" at bounding box center [365, 186] width 156 height 79
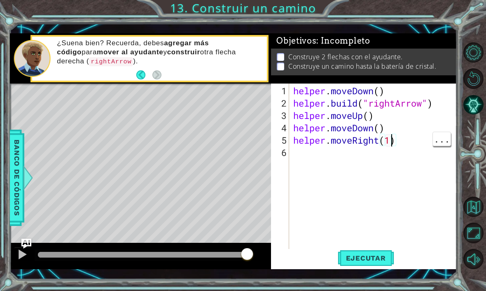
click at [392, 141] on div "helper . moveDown ( ) helper . build ( "rightArrow" ) helper . moveUp ( ) helpe…" at bounding box center [376, 184] width 168 height 198
click at [379, 255] on span "Ejecutar" at bounding box center [366, 258] width 56 height 8
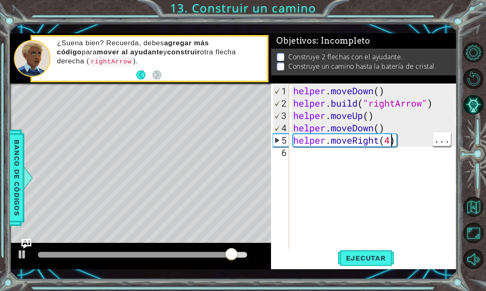
click at [391, 140] on div "helper . moveDown ( ) helper . build ( "rightArrow" ) helper . moveUp ( ) helpe…" at bounding box center [376, 184] width 168 height 198
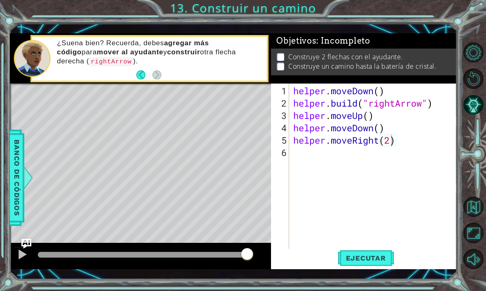
type textarea "helper.moveRight(2)"
click at [382, 252] on button "Ejecutar" at bounding box center [366, 258] width 56 height 19
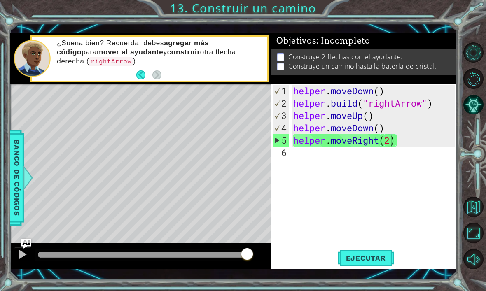
click at [15, 259] on button at bounding box center [22, 255] width 16 height 17
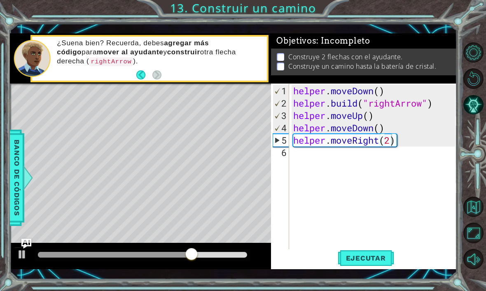
scroll to position [0, 0]
click at [313, 158] on div "helper . moveDown ( ) helper . build ( "rightArrow" ) helper . moveUp ( ) helpe…" at bounding box center [376, 184] width 168 height 198
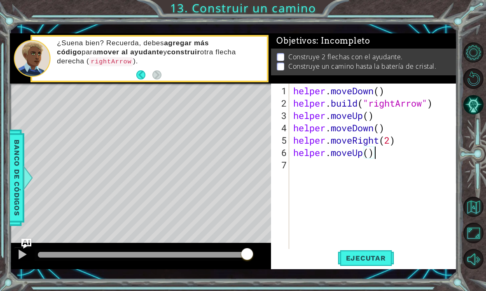
scroll to position [0, 0]
type textarea "helper.moveUp()"
click at [381, 256] on span "Ejecutar" at bounding box center [366, 258] width 56 height 8
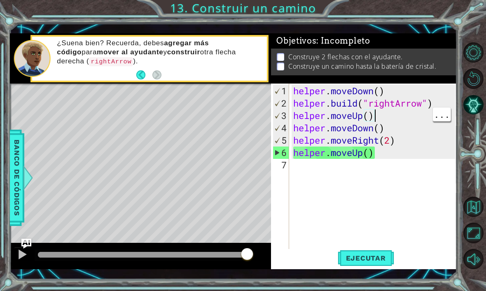
click at [384, 117] on div "helper . moveDown ( ) helper . build ( "rightArrow" ) helper . moveUp ( ) helpe…" at bounding box center [376, 184] width 168 height 198
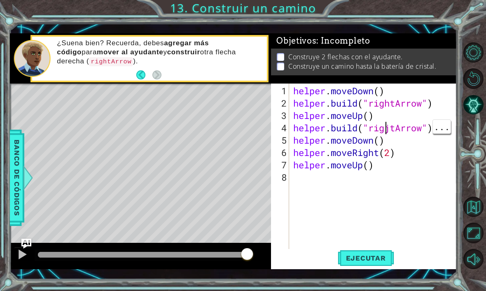
click at [394, 130] on div "helper . moveDown ( ) helper . build ( "rightArrow" ) helper . moveUp ( ) helpe…" at bounding box center [376, 184] width 168 height 198
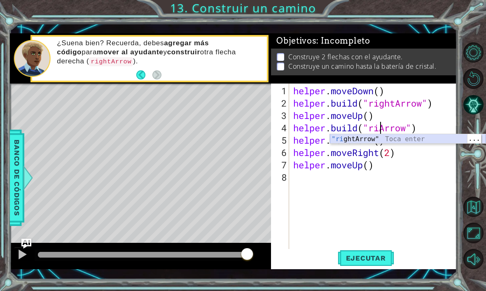
click at [360, 137] on div ""ri ghtArrow" Toca enter" at bounding box center [408, 149] width 156 height 30
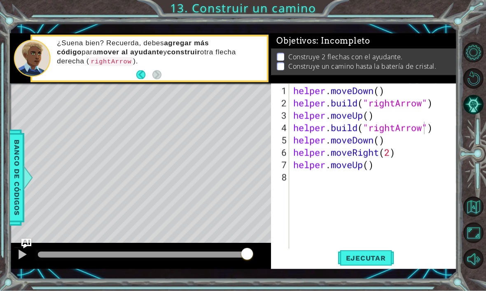
click at [371, 254] on button "Ejecutar" at bounding box center [366, 258] width 56 height 19
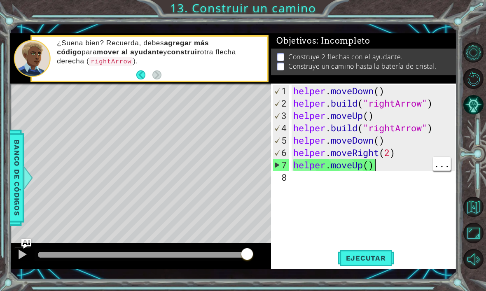
scroll to position [0, 3]
click at [380, 169] on div "helper . moveDown ( ) helper . build ( "rightArrow" ) helper . moveUp ( ) helpe…" at bounding box center [376, 184] width 168 height 198
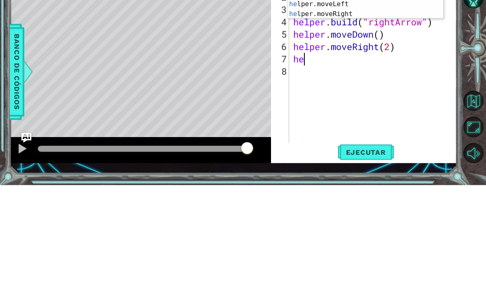
scroll to position [0, 0]
type textarea "h"
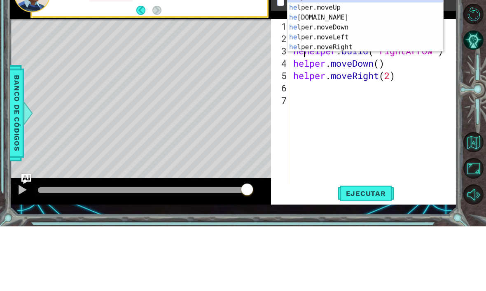
type textarea "[DOMAIN_NAME]("rightArrow")"
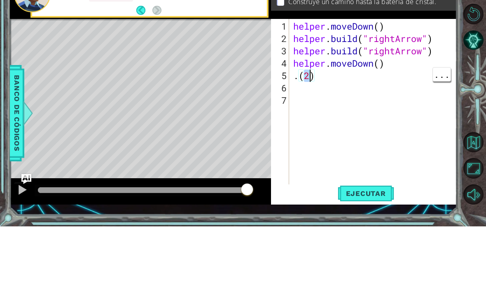
type textarea ".)"
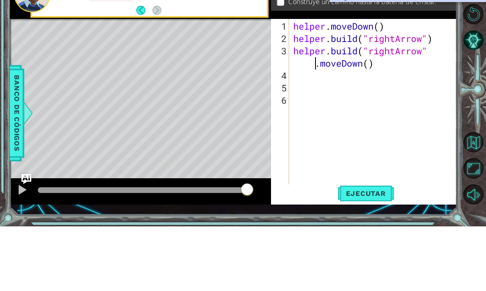
type textarea "[DOMAIN_NAME]("rightArro.moveDown()"
click at [336, 85] on div "helper . moveDown ( ) helper . build ( "rightArrow" ) helper . build ( "rightAr…" at bounding box center [376, 184] width 168 height 198
type textarea "eDown()"
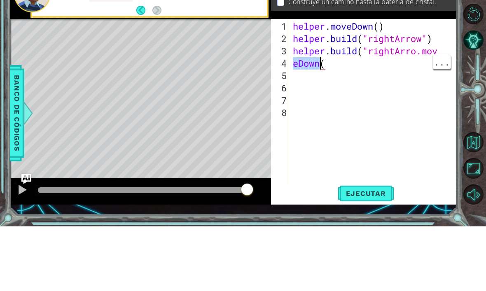
type textarea "eDown("
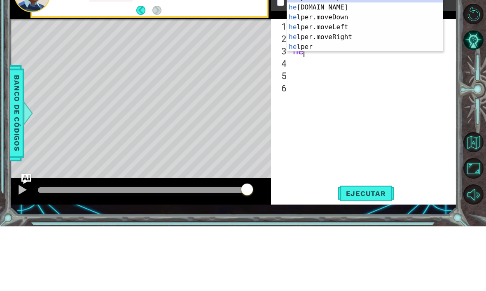
type textarea "h"
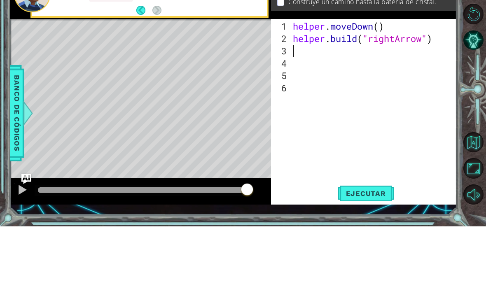
scroll to position [28, 0]
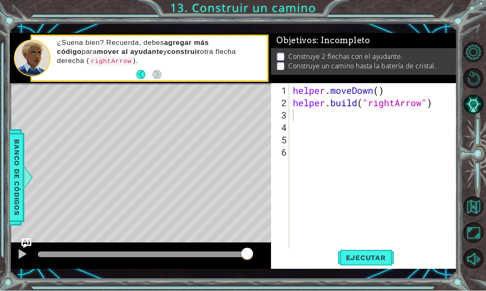
click at [371, 263] on button "Ejecutar" at bounding box center [366, 258] width 56 height 19
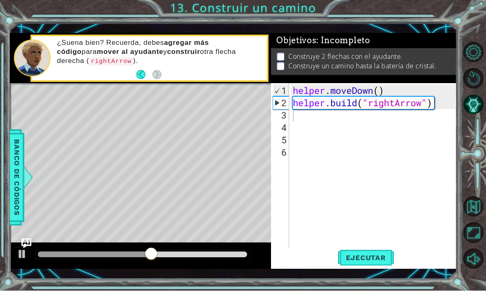
click at [384, 262] on span "Ejecutar" at bounding box center [366, 258] width 56 height 8
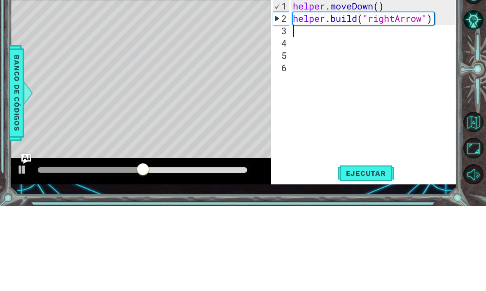
click at [283, 97] on div "2" at bounding box center [281, 103] width 16 height 12
type textarea "[DOMAIN_NAME]("rightArrow")"
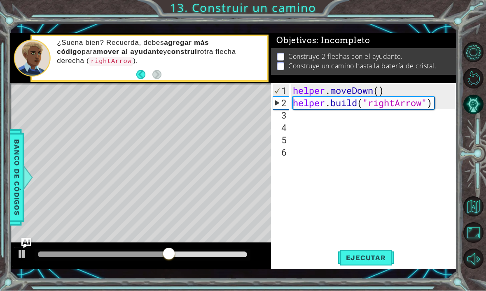
click at [372, 261] on span "Ejecutar" at bounding box center [366, 258] width 56 height 8
click at [303, 125] on div "helper . moveDown ( ) helper . build ( "rightArrow" )" at bounding box center [375, 184] width 168 height 198
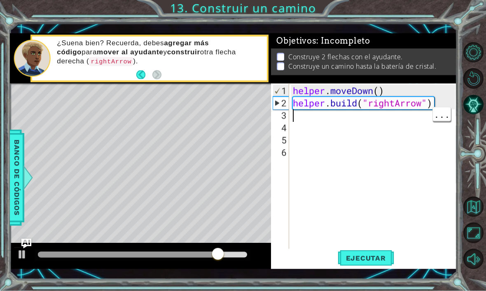
click at [308, 115] on div "helper . moveDown ( ) helper . build ( "rightArrow" )" at bounding box center [375, 184] width 168 height 198
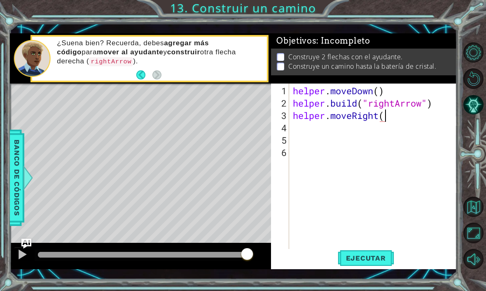
scroll to position [0, 4]
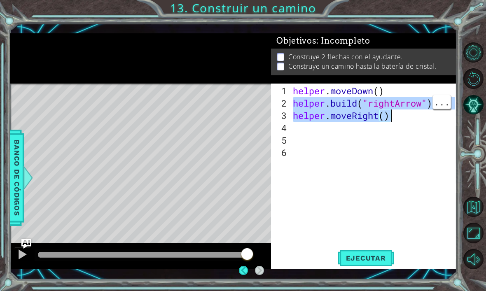
type textarea "[DOMAIN_NAME]("rightArrow")"
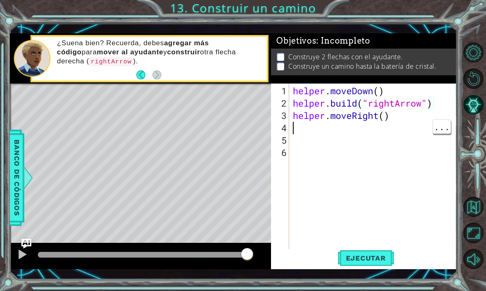
scroll to position [0, 0]
click at [319, 129] on div "helper . moveDown ( ) helper . build ( "rightArrow" ) helper . moveRight ( )" at bounding box center [375, 184] width 168 height 198
paste textarea "[DOMAIN_NAME]("rightArrow")"
click at [375, 256] on span "Ejecutar" at bounding box center [366, 258] width 56 height 8
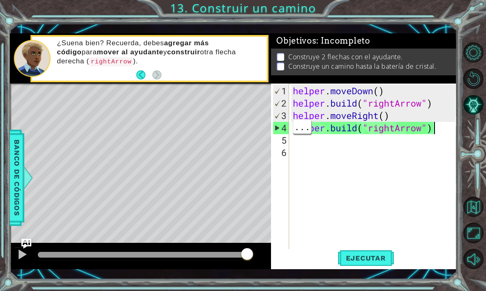
type textarea "helper.moveRight() [DOMAIN_NAME]("rightArrow")"
click at [429, 126] on div "helper . moveDown ( ) helper . build ( "rightArrow" ) helper . moveRight ( ) he…" at bounding box center [375, 184] width 168 height 198
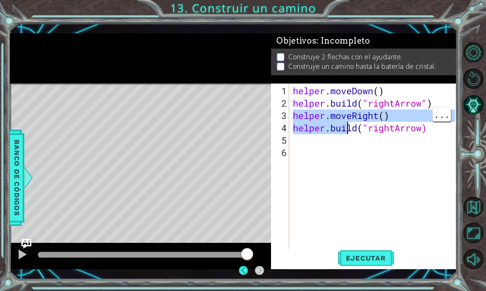
type textarea "[DOMAIN_NAME]("rightArrow)"
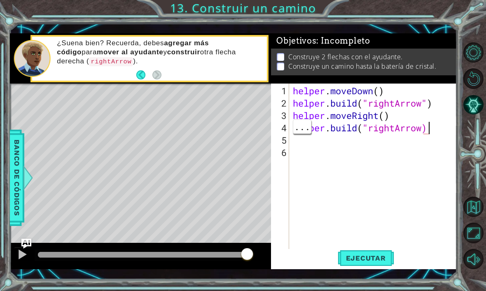
click at [436, 130] on div "helper . moveDown ( ) helper . build ( "rightArrow" ) helper . moveRight ( ) he…" at bounding box center [375, 184] width 168 height 198
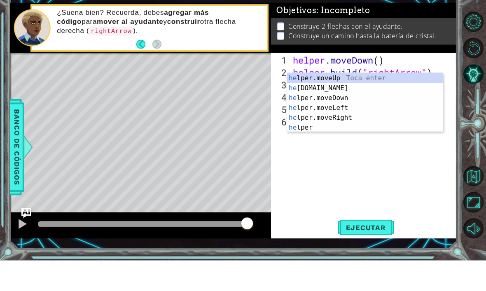
type textarea "h"
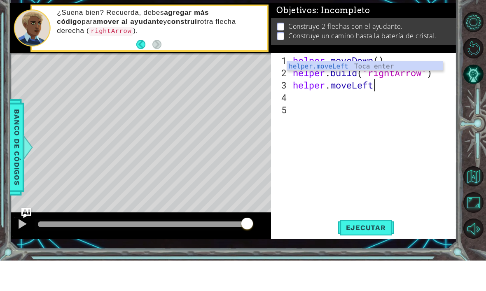
scroll to position [0, 4]
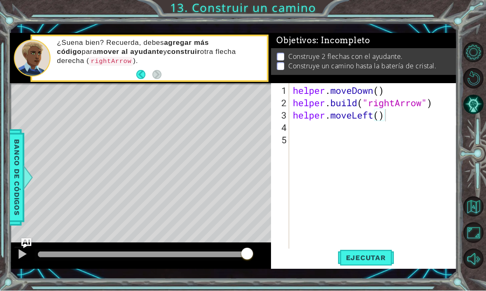
type textarea "helper.moveLeft()"
click at [383, 250] on button "Ejecutar" at bounding box center [366, 258] width 56 height 19
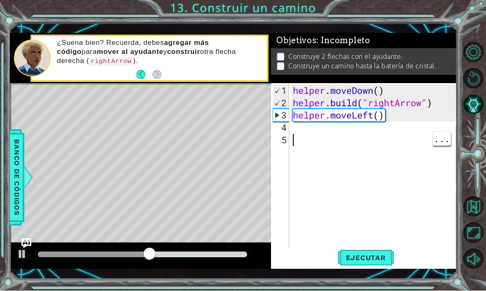
scroll to position [0, 0]
click at [330, 130] on div "helper . moveDown ( ) helper . build ( "rightArrow" ) helper . moveLeft ( )" at bounding box center [375, 184] width 168 height 198
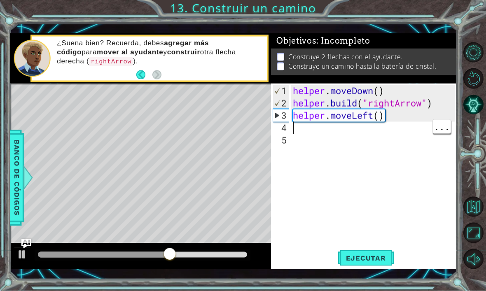
paste textarea "[DOMAIN_NAME]("rightArrow")"
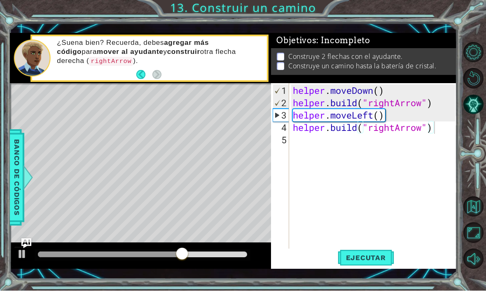
click at [369, 250] on button "Ejecutar" at bounding box center [366, 258] width 56 height 19
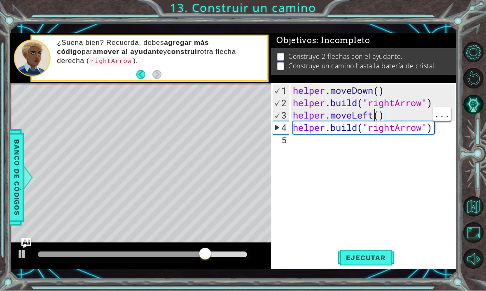
click at [376, 118] on div "helper . moveDown ( ) helper . build ( "rightArrow" ) helper . moveLeft ( ) hel…" at bounding box center [375, 184] width 168 height 198
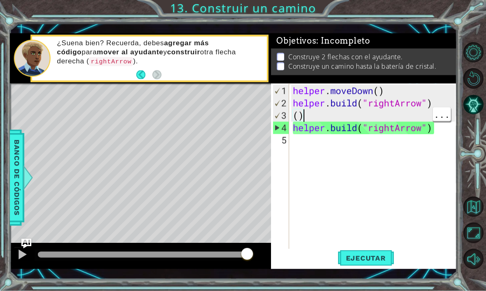
type textarea "("
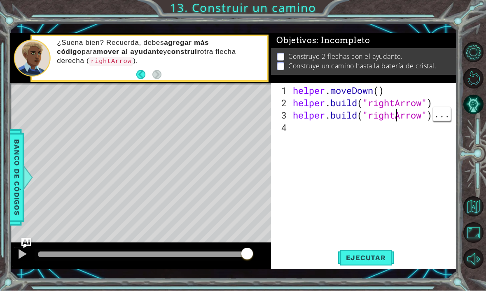
click at [395, 115] on div "helper . moveDown ( ) helper . build ( "rightArrow" ) helper . build ( "rightAr…" at bounding box center [375, 184] width 168 height 198
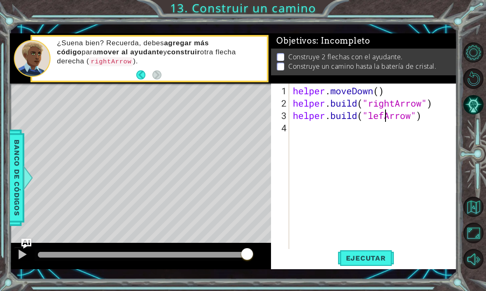
scroll to position [0, 5]
type textarea "[DOMAIN_NAME]("leftArrow")"
click at [374, 261] on span "Ejecutar" at bounding box center [366, 258] width 56 height 8
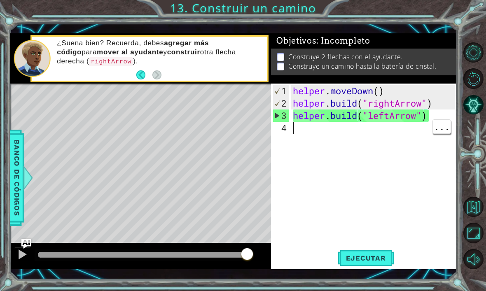
scroll to position [0, 0]
click at [427, 122] on div "helper . moveDown ( ) helper . build ( "rightArrow" ) helper . build ( "leftArr…" at bounding box center [375, 184] width 168 height 198
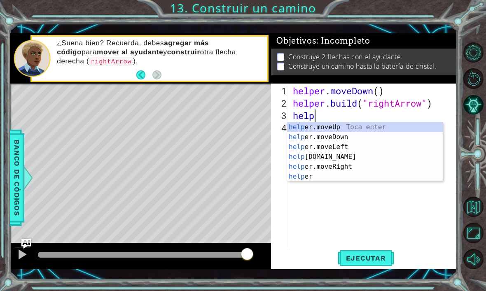
type textarea "h"
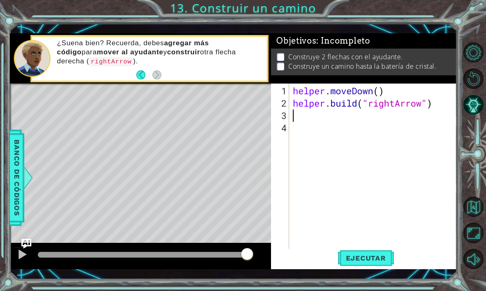
type textarea "[DOMAIN_NAME]("rightArrow")"
click at [382, 261] on span "Ejecutar" at bounding box center [366, 258] width 56 height 8
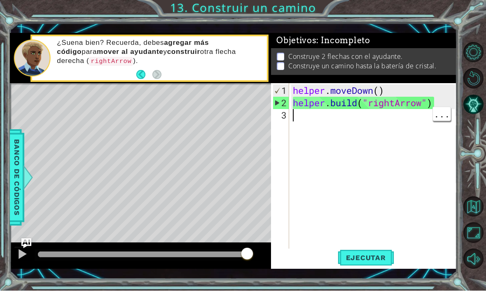
click at [302, 116] on div "helper . moveDown ( ) helper . build ( "rightArrow" )" at bounding box center [375, 184] width 168 height 198
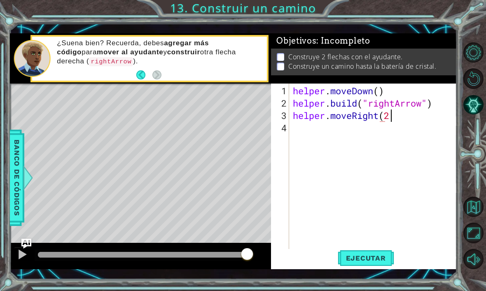
scroll to position [0, 4]
click at [373, 262] on span "Ejecutar" at bounding box center [366, 258] width 56 height 8
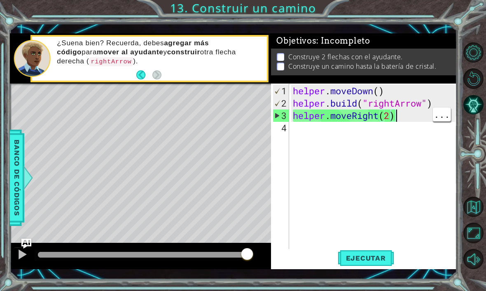
click at [401, 115] on div "helper . moveDown ( ) helper . build ( "rightArrow" ) helper . moveRight ( 2 )" at bounding box center [375, 184] width 168 height 198
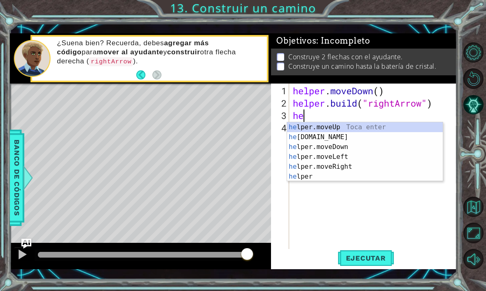
scroll to position [0, 0]
paste textarea "[DOMAIN_NAME]("rightArrow")"
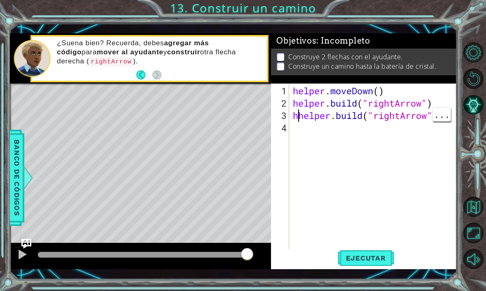
type textarea "[DOMAIN_NAME]("rightArrow")"
click at [367, 261] on span "Ejecutar" at bounding box center [366, 258] width 56 height 8
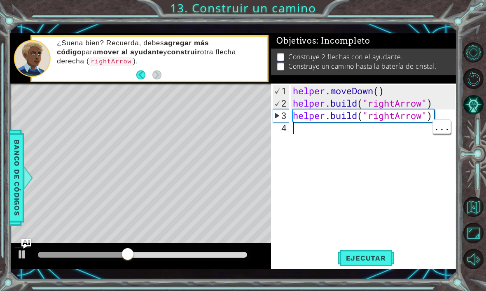
click at [432, 117] on div "helper . moveDown ( ) helper . build ( "rightArrow" ) helper . build ( "rightAr…" at bounding box center [375, 184] width 168 height 198
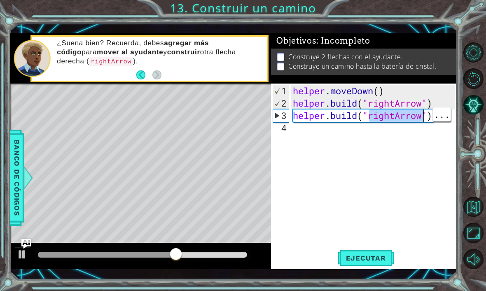
click at [419, 120] on div "helper . moveDown ( ) helper . build ( "rightArrow" ) helper . build ( "rightAr…" at bounding box center [375, 184] width 168 height 198
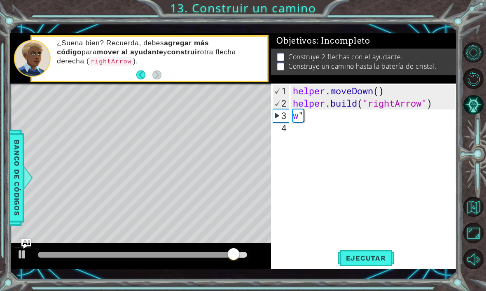
type textarea "w"
click at [369, 259] on span "Ejecutar" at bounding box center [366, 258] width 56 height 8
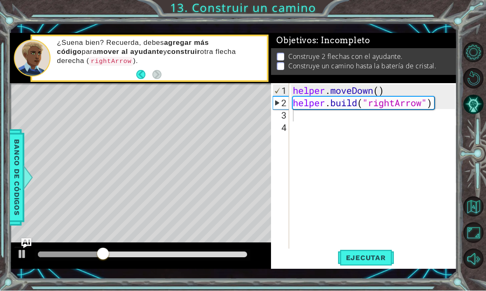
click at [136, 73] on button "Back" at bounding box center [144, 74] width 16 height 9
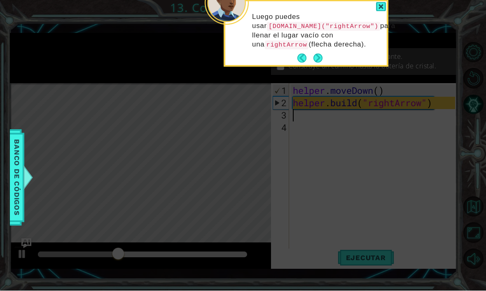
click at [304, 54] on button "Back" at bounding box center [305, 58] width 16 height 9
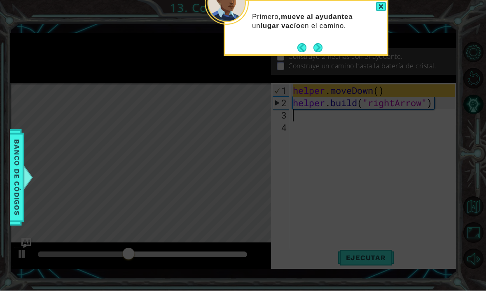
click at [302, 44] on button "Back" at bounding box center [305, 48] width 16 height 9
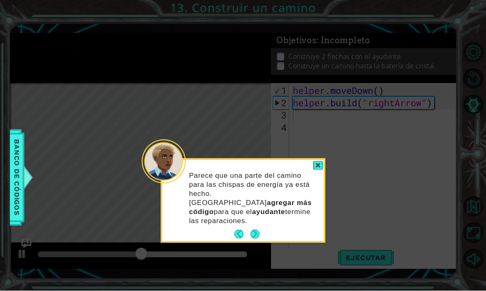
click at [236, 230] on button "Back" at bounding box center [242, 234] width 16 height 9
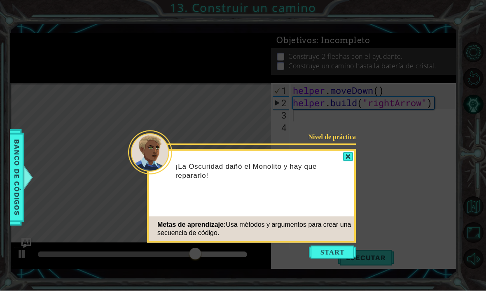
click at [329, 246] on button "Start" at bounding box center [332, 252] width 47 height 13
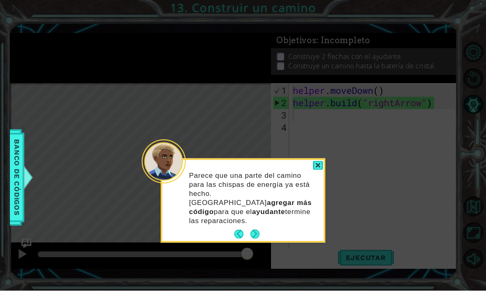
click at [254, 230] on button "Next" at bounding box center [254, 234] width 9 height 9
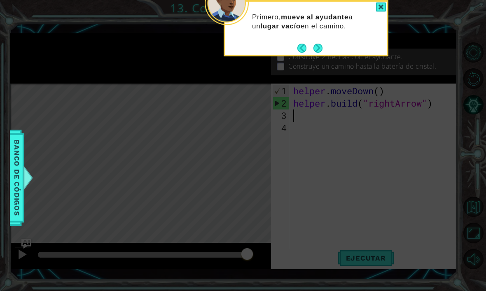
click at [315, 50] on button "Next" at bounding box center [317, 48] width 9 height 9
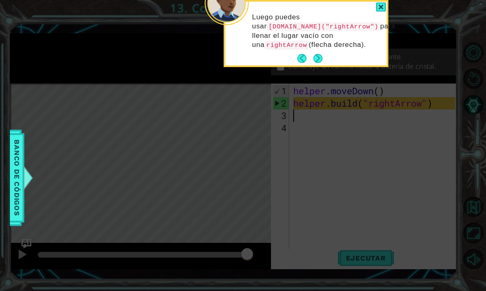
click at [316, 58] on button "Next" at bounding box center [317, 58] width 9 height 9
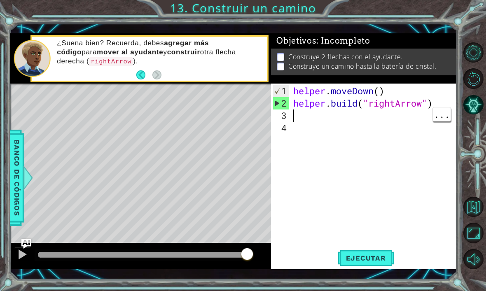
click at [309, 119] on div "helper . moveDown ( ) helper . build ( "rightArrow" )" at bounding box center [376, 184] width 168 height 198
type textarea "helper.moveRight(3)"
click at [365, 266] on button "Ejecutar" at bounding box center [366, 258] width 56 height 19
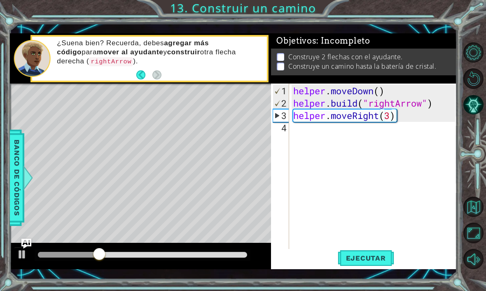
scroll to position [0, 0]
click at [324, 133] on div "helper . moveDown ( ) helper . build ( "rightArrow" ) helper . moveRight ( 3 )" at bounding box center [376, 184] width 168 height 198
paste textarea "[DOMAIN_NAME]("rightArrow")"
type textarea "[DOMAIN_NAME]("rightArrow")"
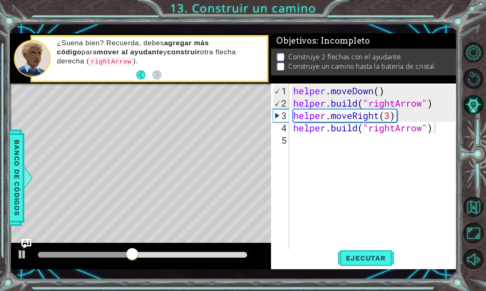
click at [366, 256] on span "Ejecutar" at bounding box center [366, 258] width 56 height 8
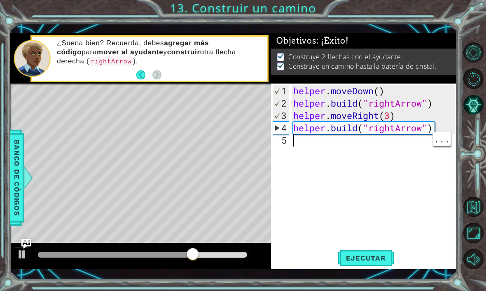
click at [322, 145] on div "helper . moveDown ( ) helper . build ( "rightArrow" ) helper . moveRight ( 3 ) …" at bounding box center [376, 184] width 168 height 198
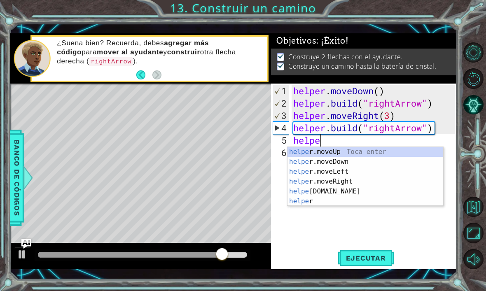
scroll to position [0, 1]
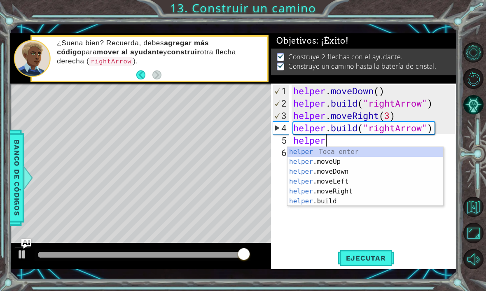
type textarea "helper"
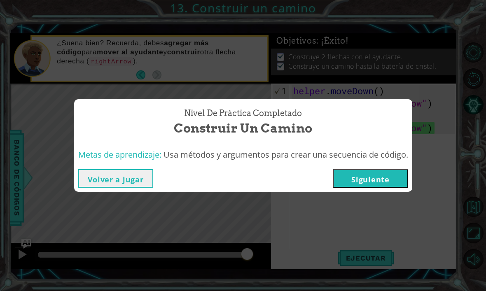
click at [383, 175] on button "Siguiente" at bounding box center [370, 178] width 75 height 19
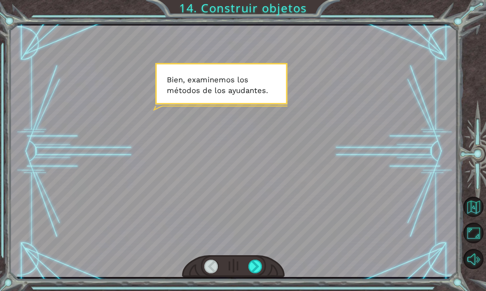
click at [257, 267] on div at bounding box center [255, 267] width 14 height 14
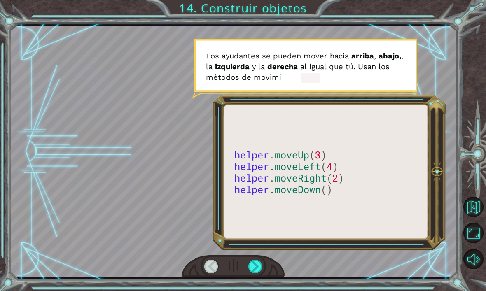
click at [250, 266] on div at bounding box center [255, 267] width 14 height 14
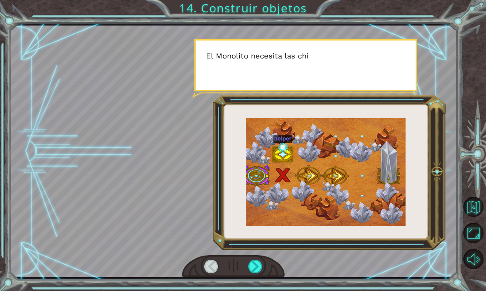
click at [253, 264] on div at bounding box center [255, 267] width 14 height 14
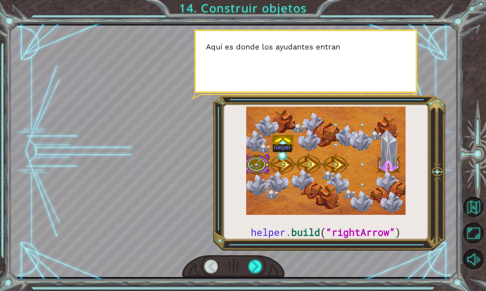
click at [207, 266] on div at bounding box center [211, 267] width 14 height 14
click at [208, 266] on div at bounding box center [211, 267] width 14 height 14
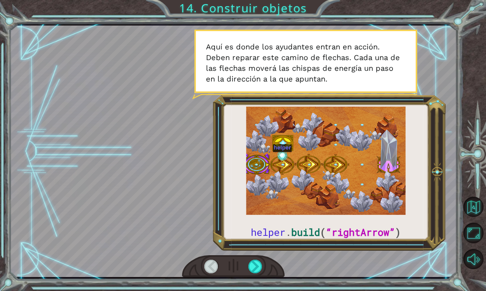
click at [257, 268] on div at bounding box center [255, 267] width 14 height 14
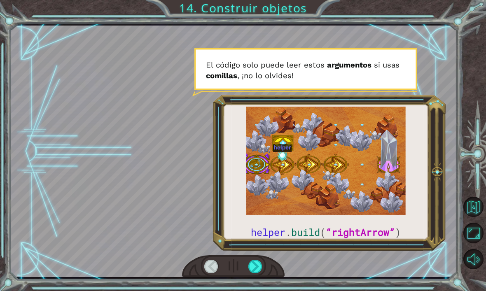
click at [254, 263] on div at bounding box center [255, 267] width 14 height 14
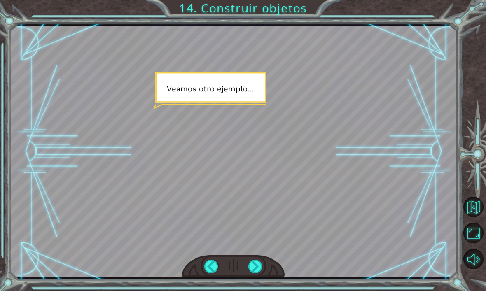
click at [253, 266] on div at bounding box center [255, 267] width 14 height 14
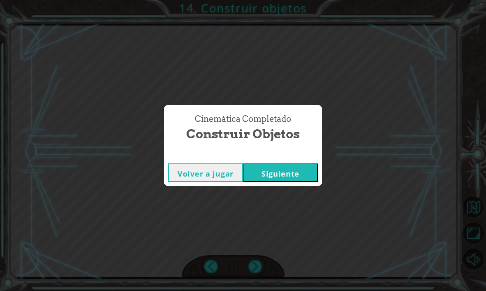
click at [286, 166] on button "Siguiente" at bounding box center [280, 172] width 75 height 19
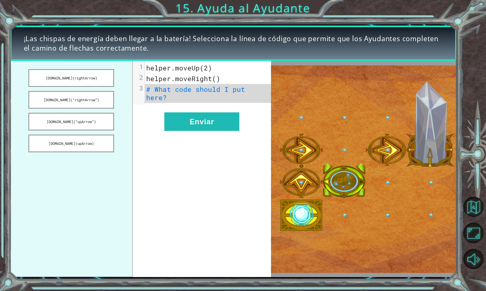
click at [36, 101] on button "[DOMAIN_NAME](“rightArrow”)" at bounding box center [71, 100] width 86 height 18
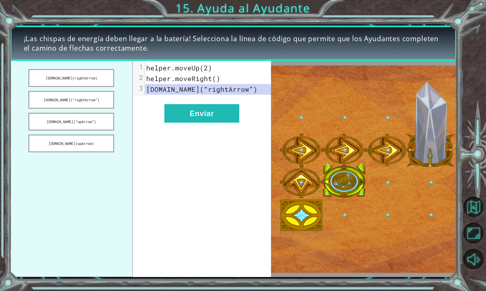
click at [222, 114] on button "Enviar" at bounding box center [201, 113] width 75 height 19
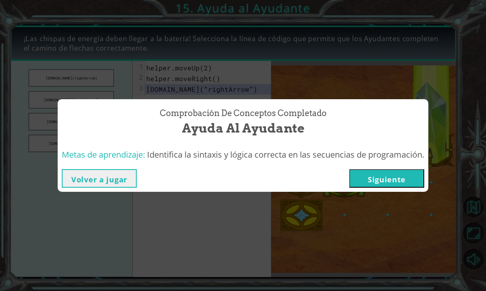
click at [420, 183] on button "Siguiente" at bounding box center [386, 178] width 75 height 19
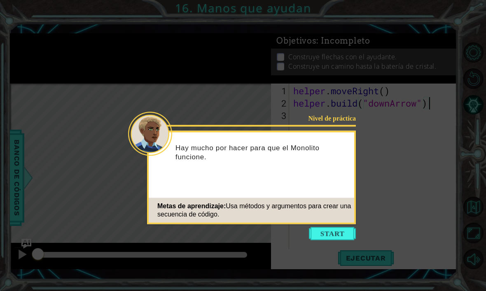
click at [342, 227] on button "Start" at bounding box center [332, 233] width 47 height 13
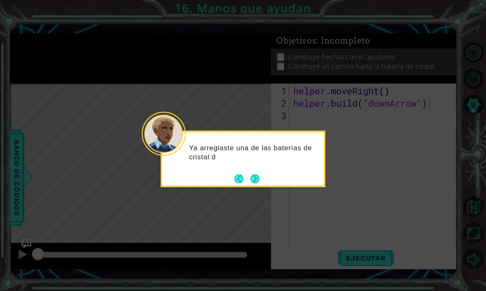
click at [259, 180] on button "Next" at bounding box center [254, 178] width 9 height 9
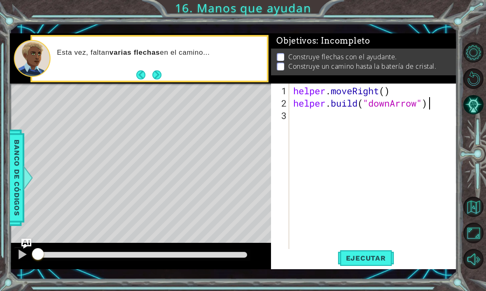
click at [380, 256] on span "Ejecutar" at bounding box center [366, 258] width 56 height 8
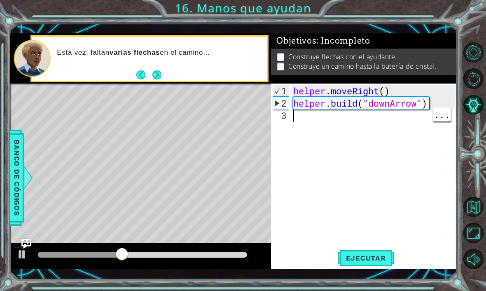
click at [316, 119] on div "helper . moveRight ( ) helper . build ( "downArrow" )" at bounding box center [376, 184] width 168 height 198
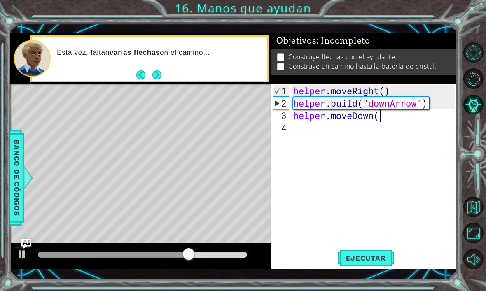
scroll to position [0, 4]
type textarea "helper.moveDown()"
click at [326, 135] on div "helper . moveRight ( ) helper . build ( "downArrow" ) helper . moveDown ( )" at bounding box center [376, 184] width 168 height 198
paste textarea "[DOMAIN_NAME]("rightArrow")"
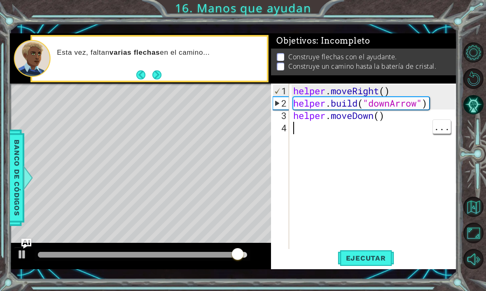
type textarea "[DOMAIN_NAME]("rightArrow")"
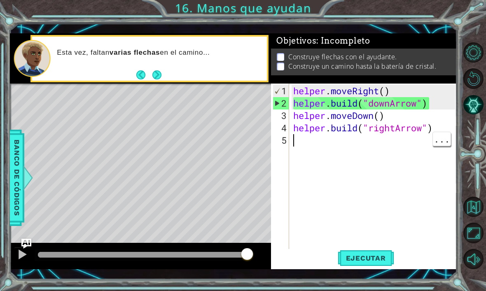
click at [320, 146] on div "helper . moveRight ( ) helper . build ( "downArrow" ) helper . moveDown ( ) hel…" at bounding box center [376, 184] width 168 height 198
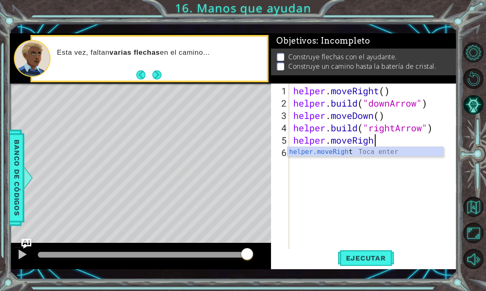
scroll to position [0, 4]
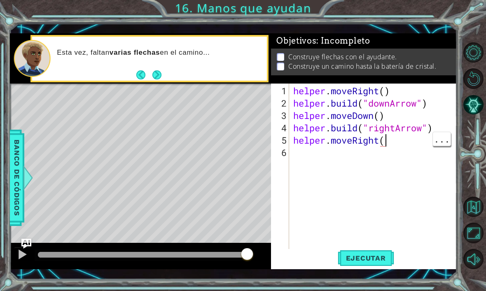
click at [389, 144] on div "helper . moveRight ( ) helper . build ( "downArrow" ) helper . moveDown ( ) hel…" at bounding box center [376, 184] width 168 height 198
type textarea "helper.moveRight(2)"
click at [392, 147] on div "helper . moveRight ( ) helper . build ( "downArrow" ) helper . moveDown ( ) hel…" at bounding box center [376, 184] width 168 height 198
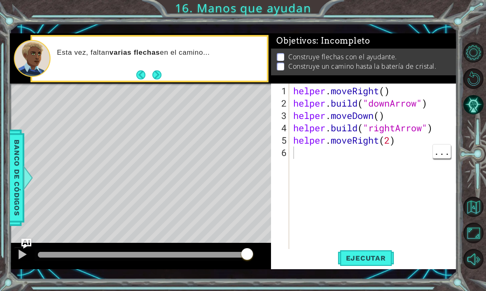
type textarea "helper.moveRight(2)"
click at [410, 140] on div "helper . moveRight ( ) helper . build ( "downArrow" ) helper . moveDown ( ) hel…" at bounding box center [376, 184] width 168 height 198
type textarea "helper.moveRight(2"
click at [401, 142] on div "helper . moveRight ( ) helper . build ( "downArrow" ) helper . moveDown ( ) hel…" at bounding box center [376, 184] width 168 height 198
type textarea "helper.moveRight()"
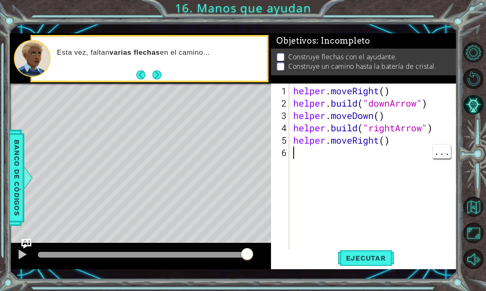
click at [307, 154] on div "helper . moveRight ( ) helper . build ( "downArrow" ) helper . moveDown ( ) hel…" at bounding box center [376, 184] width 168 height 198
paste textarea "[DOMAIN_NAME]("rightArrow")"
type textarea "[DOMAIN_NAME]("rightArrow")"
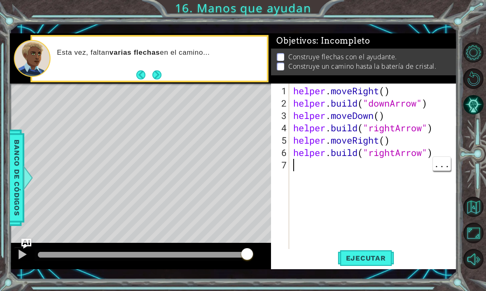
click at [316, 164] on div "helper . moveRight ( ) helper . build ( "downArrow" ) helper . moveDown ( ) hel…" at bounding box center [376, 184] width 168 height 198
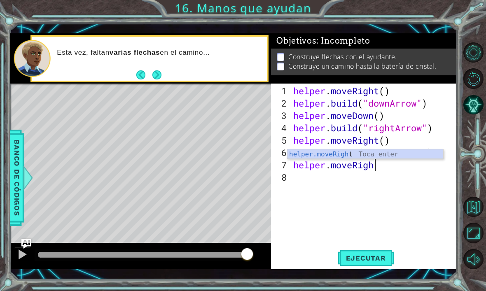
scroll to position [0, 4]
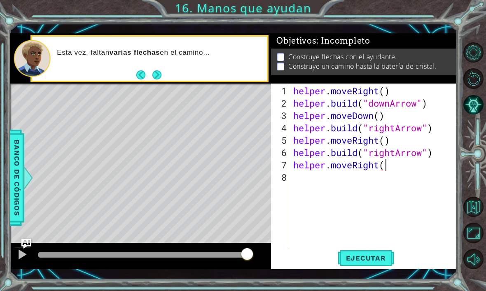
type textarea "helper.moveRight()"
click at [328, 184] on div "helper . moveRight ( ) helper . build ( "downArrow" ) helper . moveDown ( ) hel…" at bounding box center [376, 184] width 168 height 198
paste textarea "[DOMAIN_NAME]("rightArrow")"
type textarea "[DOMAIN_NAME]("rightArrow")"
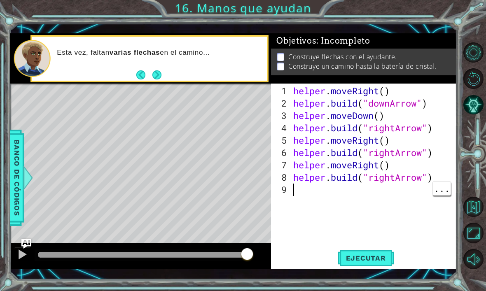
click at [318, 191] on div "helper . moveRight ( ) helper . build ( "downArrow" ) helper . moveDown ( ) hel…" at bounding box center [376, 184] width 168 height 198
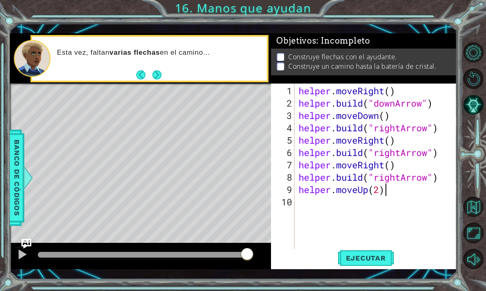
scroll to position [0, 4]
click at [379, 256] on span "Ejecutar" at bounding box center [366, 258] width 56 height 8
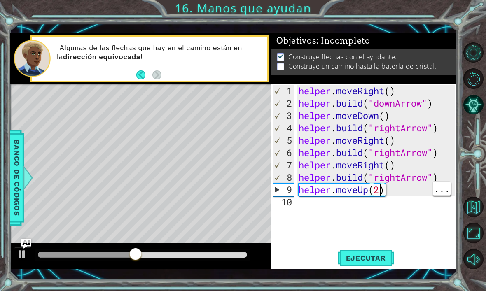
click at [378, 192] on div "helper . moveRight ( ) helper . build ( "downArrow" ) helper . moveDown ( ) hel…" at bounding box center [378, 184] width 163 height 198
click at [368, 261] on span "Ejecutar" at bounding box center [366, 258] width 56 height 8
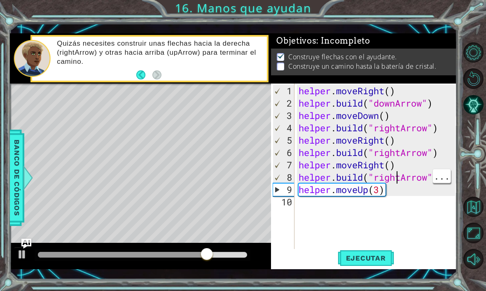
click at [396, 180] on div "helper . moveRight ( ) helper . build ( "downArrow" ) helper . moveDown ( ) hel…" at bounding box center [378, 184] width 163 height 198
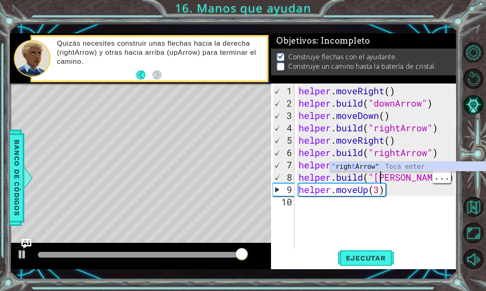
click at [379, 177] on div "helper . moveRight ( ) helper . build ( "downArrow" ) helper . moveDown ( ) hel…" at bounding box center [378, 184] width 163 height 198
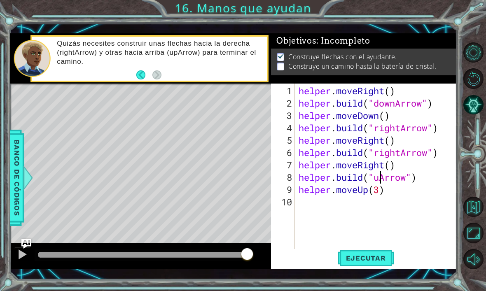
type textarea "[DOMAIN_NAME]("upArrow")"
click at [380, 264] on button "Ejecutar" at bounding box center [366, 258] width 56 height 19
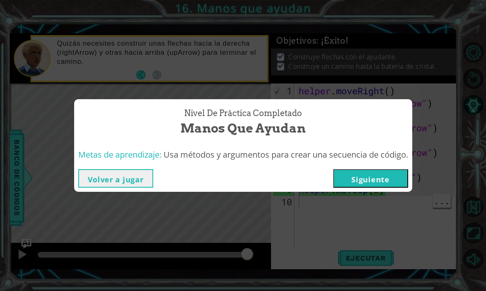
click at [380, 186] on button "Siguiente" at bounding box center [370, 178] width 75 height 19
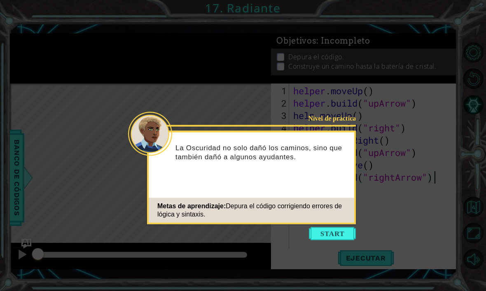
click at [336, 236] on button "Start" at bounding box center [332, 233] width 47 height 13
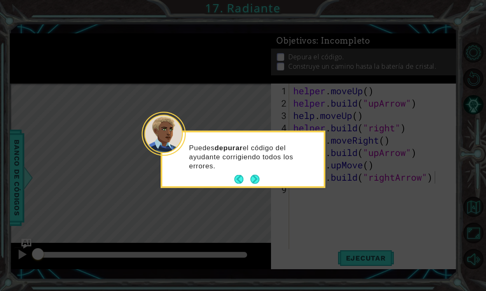
click at [254, 179] on button "Next" at bounding box center [254, 179] width 9 height 9
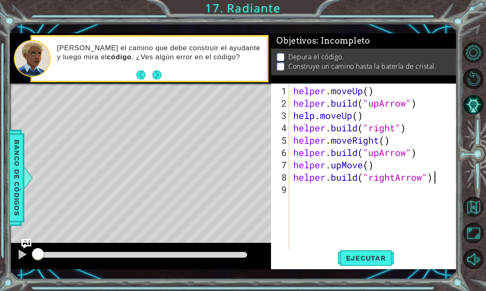
click at [360, 261] on span "Ejecutar" at bounding box center [366, 258] width 56 height 8
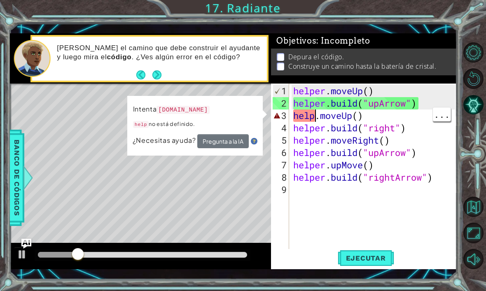
click at [313, 119] on div "helper . moveUp ( ) helper . build ( "upArrow" ) help . moveUp ( ) helper . bui…" at bounding box center [376, 184] width 168 height 198
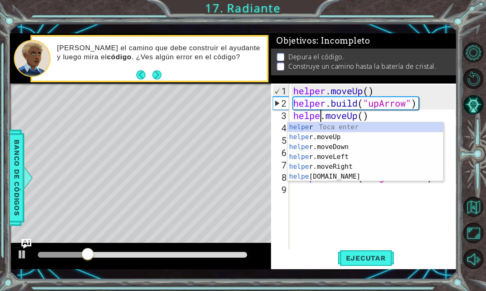
scroll to position [0, 2]
click at [376, 264] on button "Ejecutar" at bounding box center [366, 258] width 56 height 19
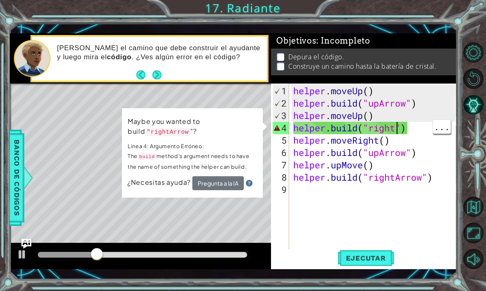
click at [396, 130] on div "helper . moveUp ( ) helper . build ( "upArrow" ) helper . moveUp ( ) helper . b…" at bounding box center [376, 184] width 168 height 198
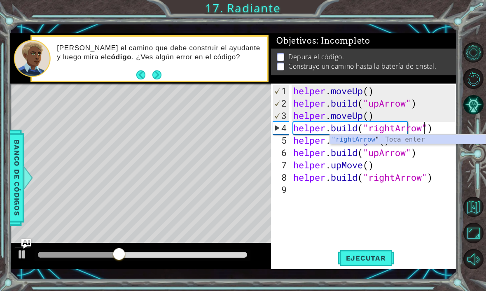
scroll to position [0, 6]
click at [375, 261] on span "Ejecutar" at bounding box center [366, 258] width 56 height 8
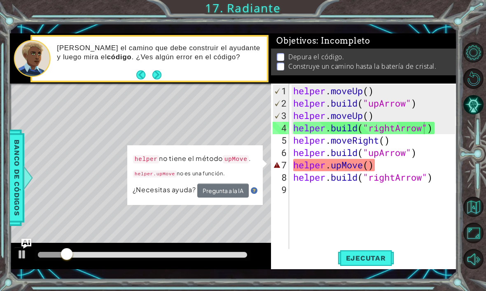
scroll to position [0, 3]
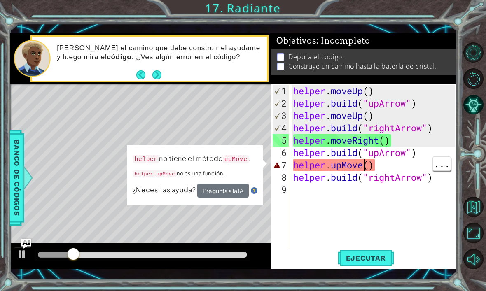
click at [364, 164] on div "helper . moveUp ( ) helper . build ( "upArrow" ) helper . moveUp ( ) helper . b…" at bounding box center [376, 184] width 168 height 198
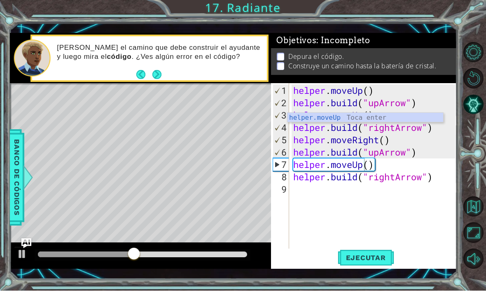
type textarea "helper.moveUp()"
click at [371, 262] on span "Ejecutar" at bounding box center [366, 258] width 56 height 8
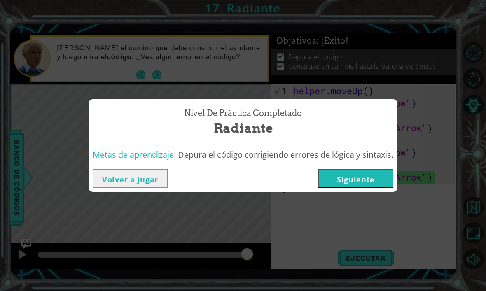
click at [363, 188] on button "Siguiente" at bounding box center [355, 178] width 75 height 19
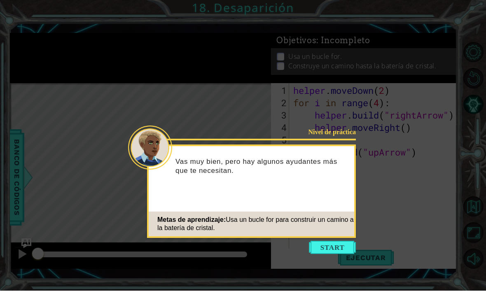
click at [330, 242] on button "Start" at bounding box center [332, 247] width 47 height 13
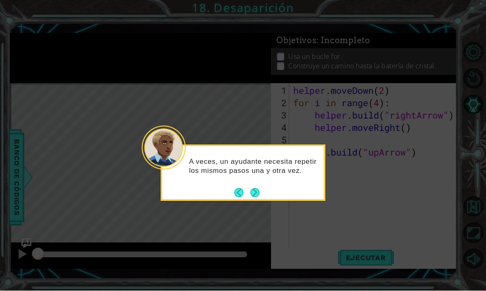
click at [255, 191] on button "Next" at bounding box center [254, 193] width 9 height 9
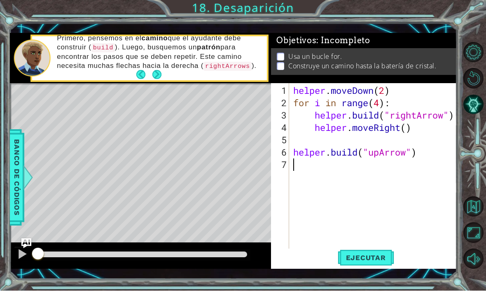
click at [373, 268] on button "Ejecutar" at bounding box center [366, 258] width 56 height 19
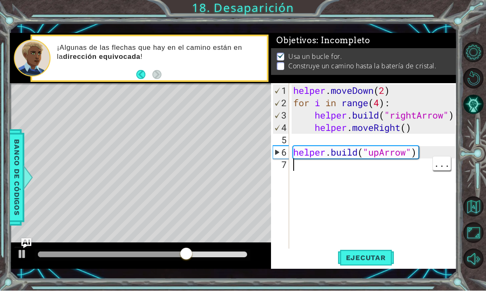
click at [303, 184] on div "helper . moveDown ( 2 ) for i in range ( 4 ) : helper . build ( "rightArrow" ) …" at bounding box center [376, 184] width 168 height 198
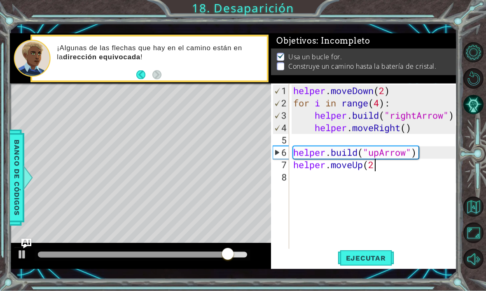
scroll to position [0, 4]
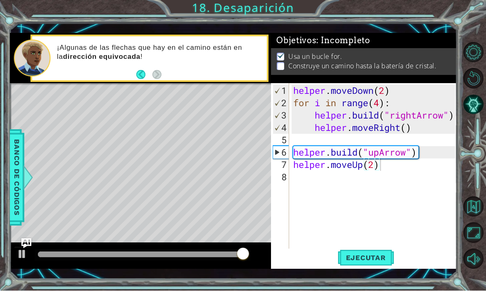
click at [371, 268] on button "Ejecutar" at bounding box center [366, 258] width 56 height 19
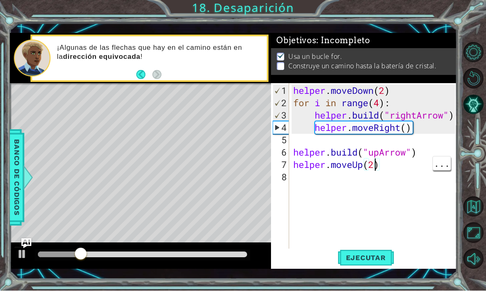
click at [376, 180] on div "helper . moveDown ( 2 ) for i in range ( 4 ) : helper . build ( "rightArrow" ) …" at bounding box center [376, 184] width 168 height 198
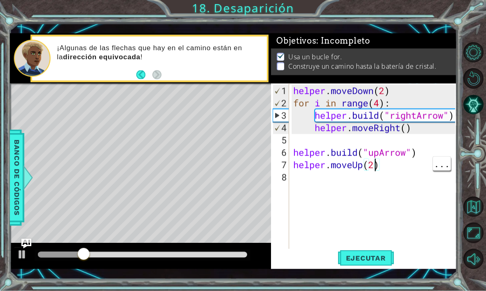
type textarea "helper.moveUp()"
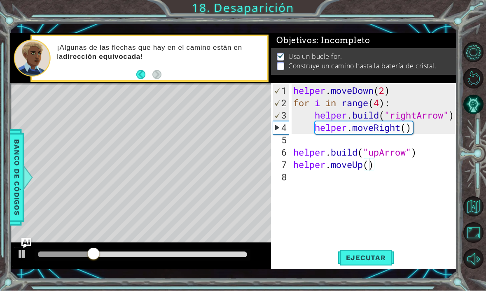
scroll to position [0, 0]
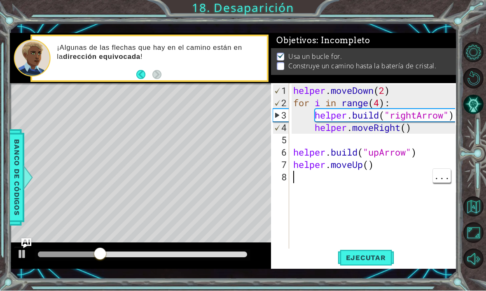
click at [334, 195] on div "helper . moveDown ( 2 ) for i in range ( 4 ) : helper . build ( "rightArrow" ) …" at bounding box center [376, 184] width 168 height 198
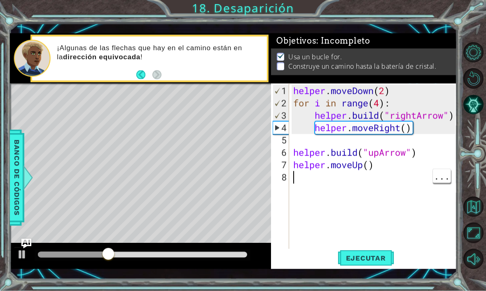
paste textarea "[DOMAIN_NAME]("rightArrow")"
type textarea "[DOMAIN_NAME]("rightArrow")"
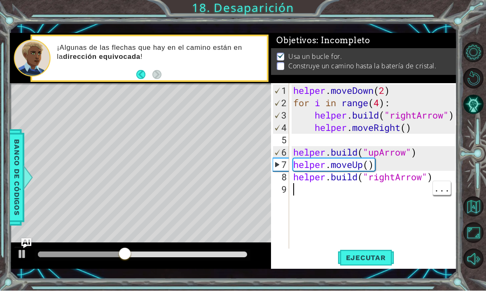
click at [308, 207] on div "helper . moveDown ( 2 ) for i in range ( 4 ) : helper . build ( "rightArrow" ) …" at bounding box center [376, 184] width 168 height 198
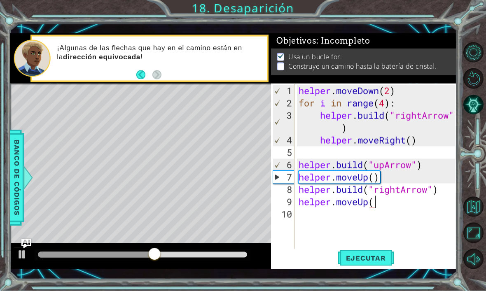
scroll to position [0, 3]
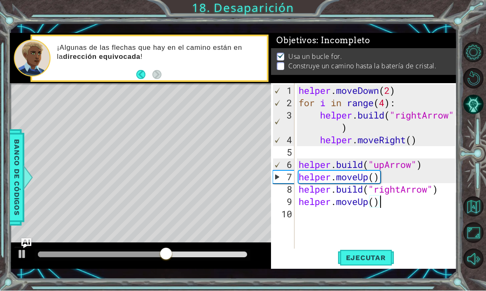
click at [373, 268] on button "Ejecutar" at bounding box center [366, 258] width 56 height 19
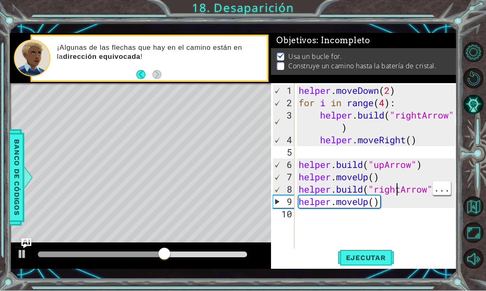
click at [402, 205] on div "helper . moveDown ( 2 ) for i in range ( 4 ) : helper . build ( "rightArrow" ) …" at bounding box center [378, 184] width 163 height 198
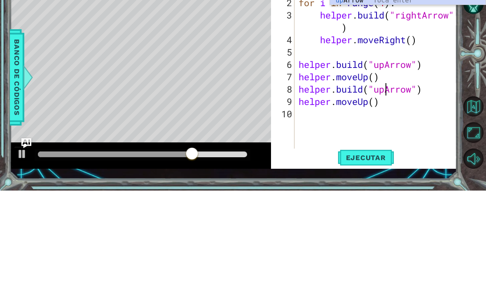
scroll to position [0, 4]
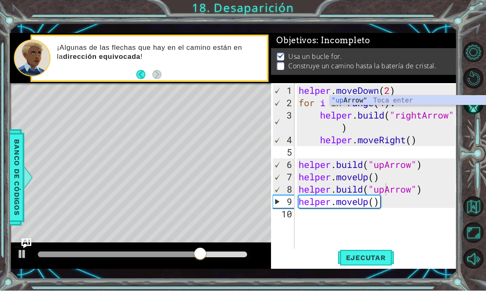
type textarea "[DOMAIN_NAME]("upArrow")"
click at [366, 262] on span "Ejecutar" at bounding box center [366, 258] width 56 height 8
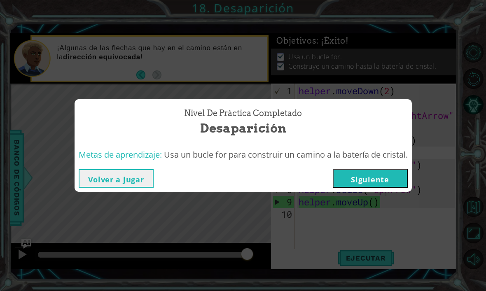
click at [387, 188] on button "Siguiente" at bounding box center [370, 178] width 75 height 19
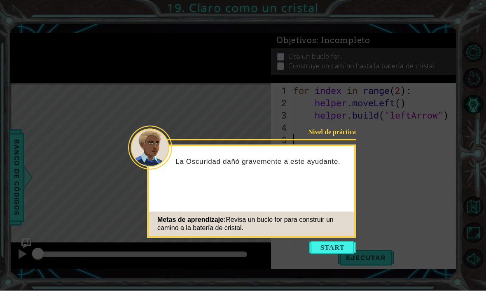
click at [336, 247] on button "Start" at bounding box center [332, 247] width 47 height 13
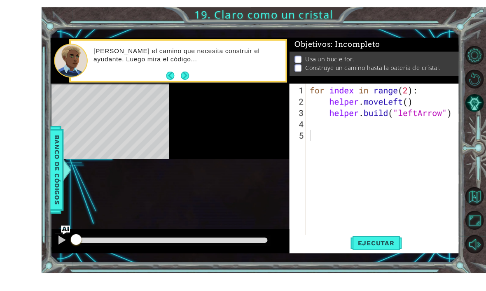
scroll to position [19, 0]
